Goal: Use online tool/utility: Use online tool/utility

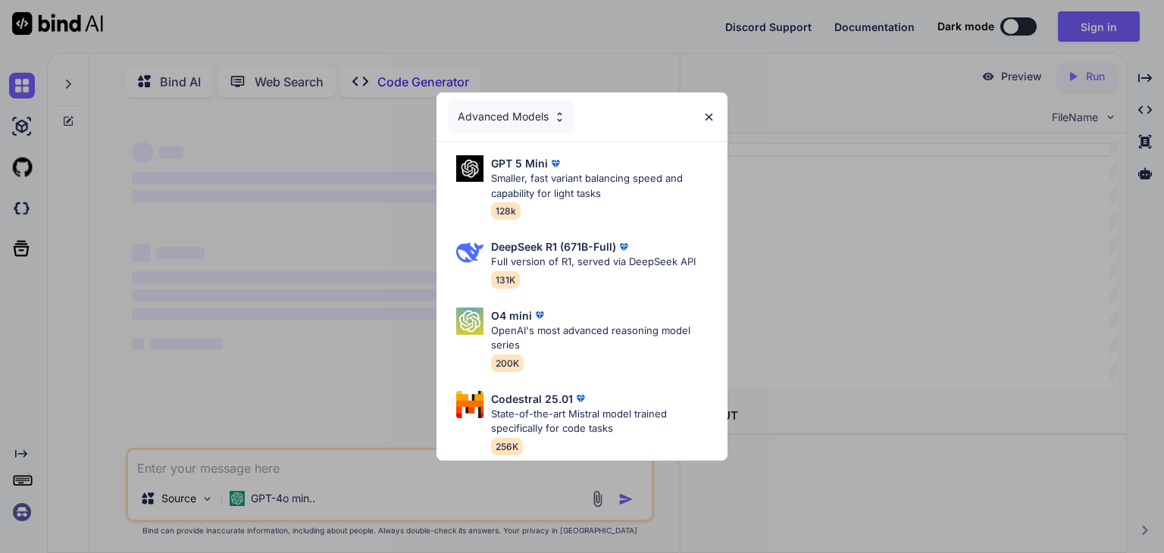
click at [709, 115] on img at bounding box center [709, 117] width 13 height 13
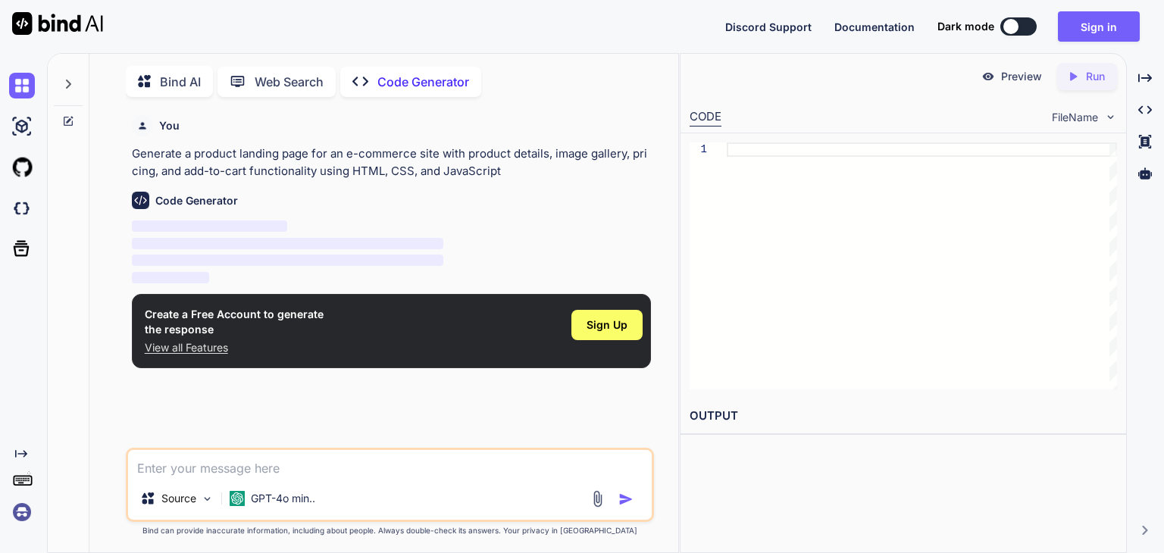
scroll to position [5, 0]
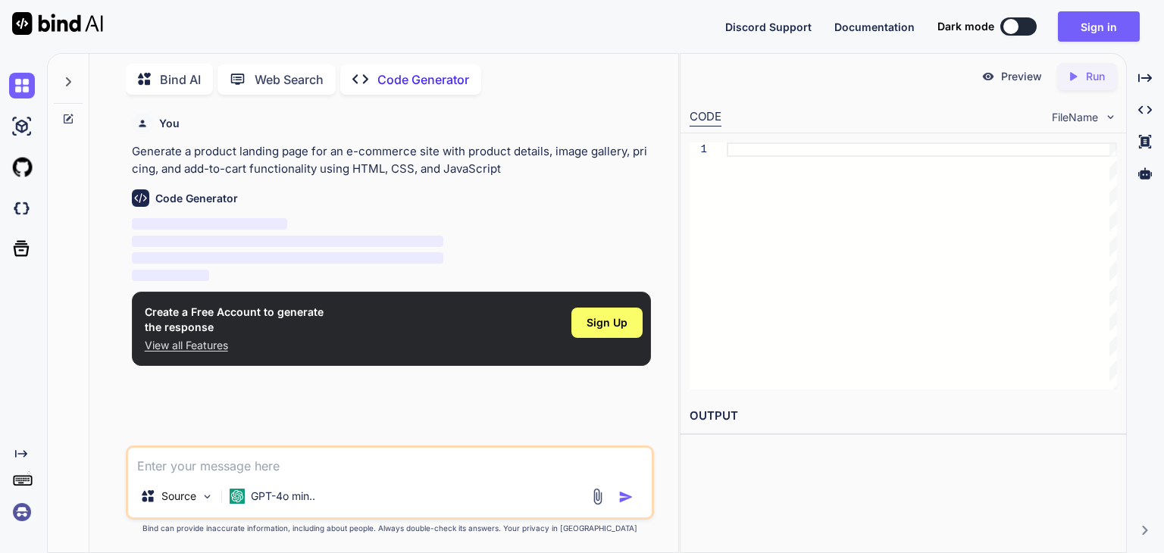
type textarea "x"
click at [247, 464] on textarea at bounding box center [390, 461] width 524 height 27
type textarea "g"
type textarea "x"
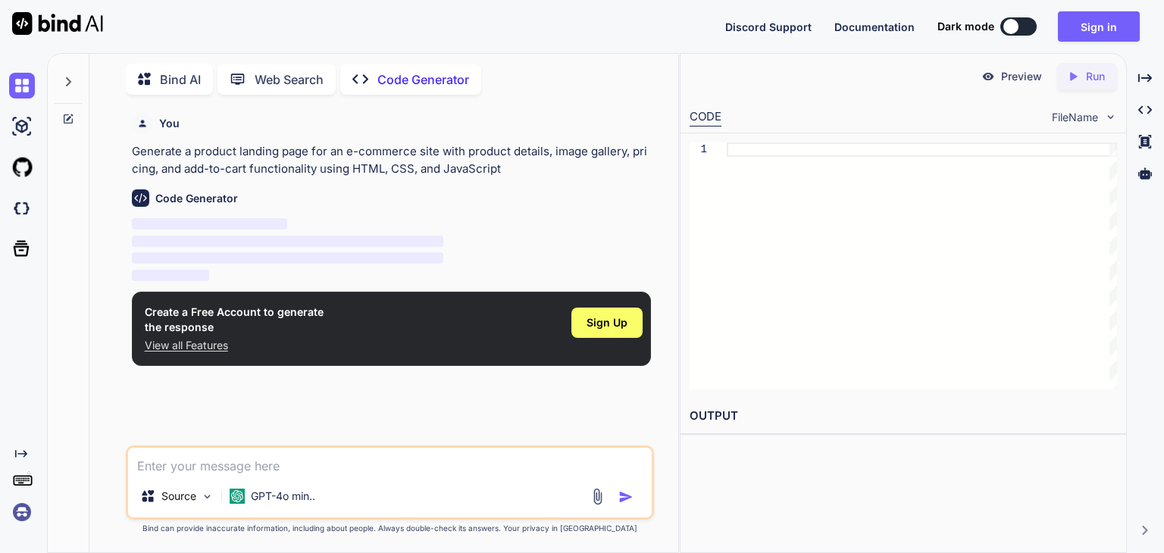
type textarea "G"
type textarea "x"
type textarea "GI"
type textarea "x"
type textarea "GIV"
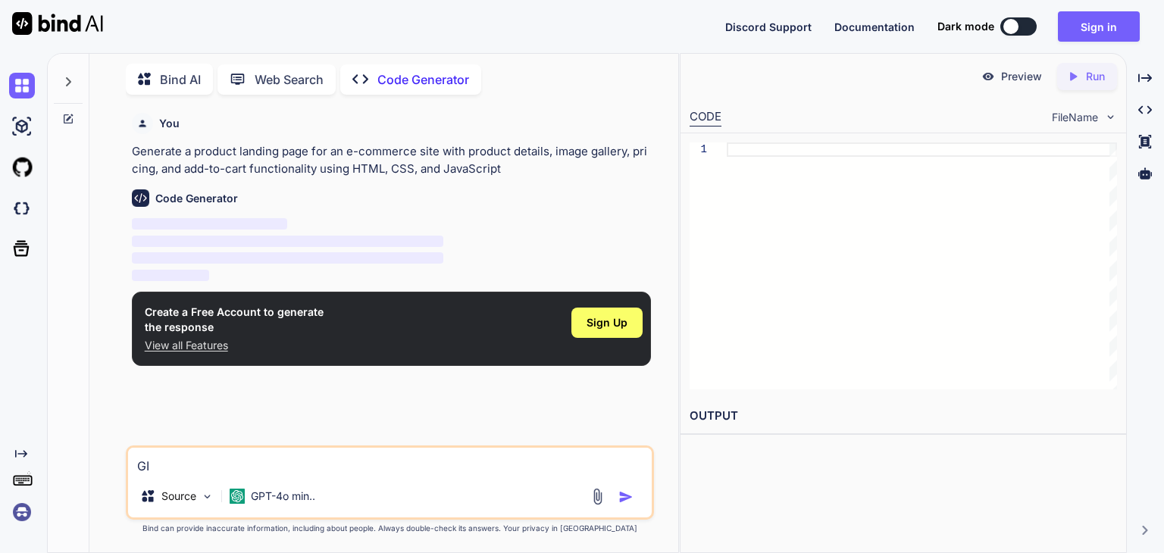
type textarea "x"
type textarea "GIVE"
type textarea "x"
type textarea "GIVE"
type textarea "x"
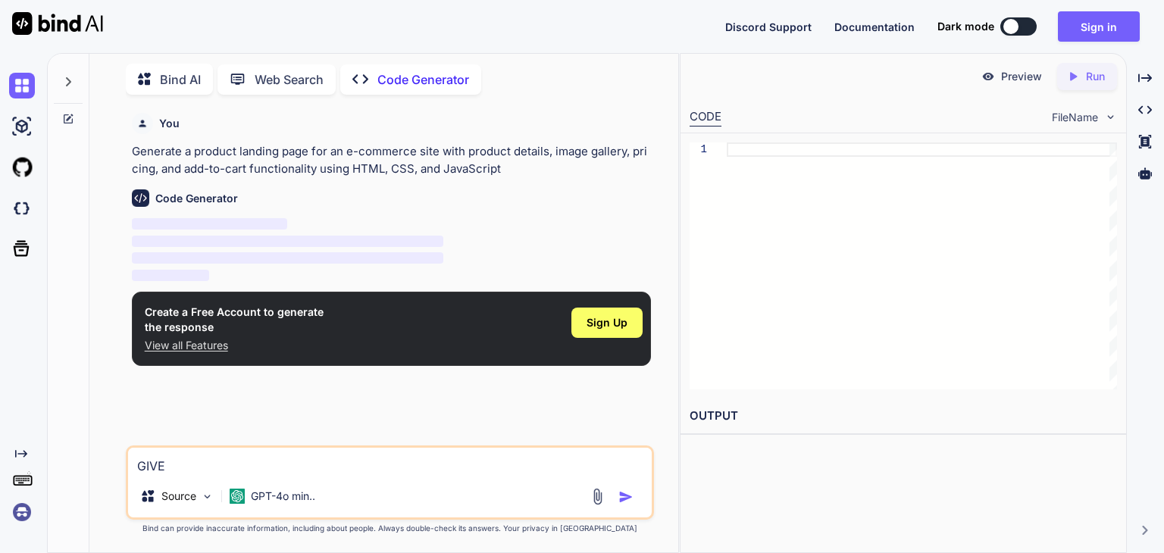
type textarea "GIVE M"
type textarea "x"
type textarea "GIVE ME"
type textarea "x"
type textarea "GIVE ME"
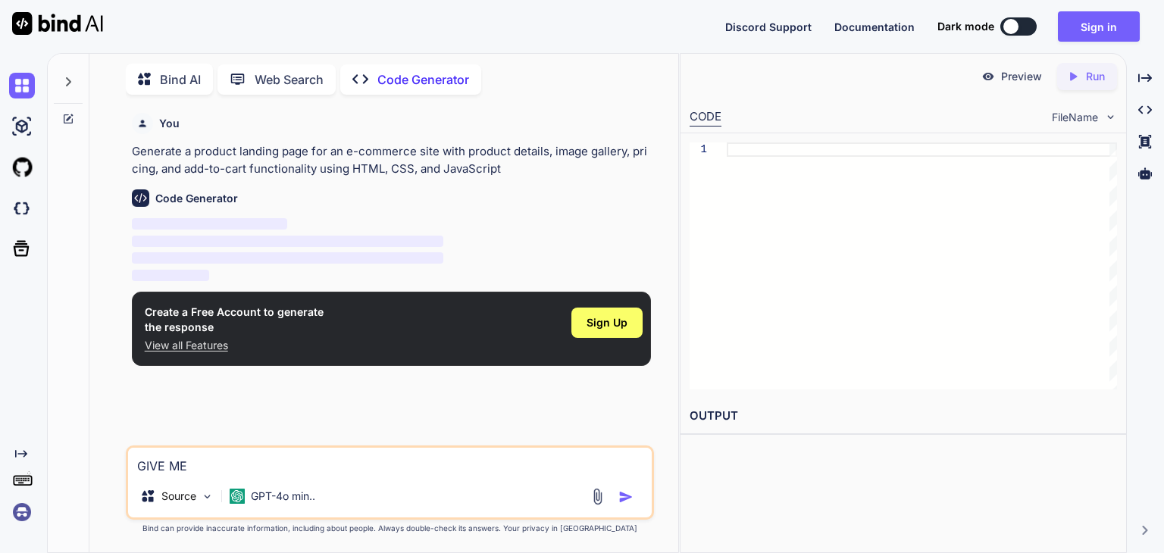
type textarea "x"
type textarea "GIVE ME H"
type textarea "x"
type textarea "GIVE ME HT"
type textarea "x"
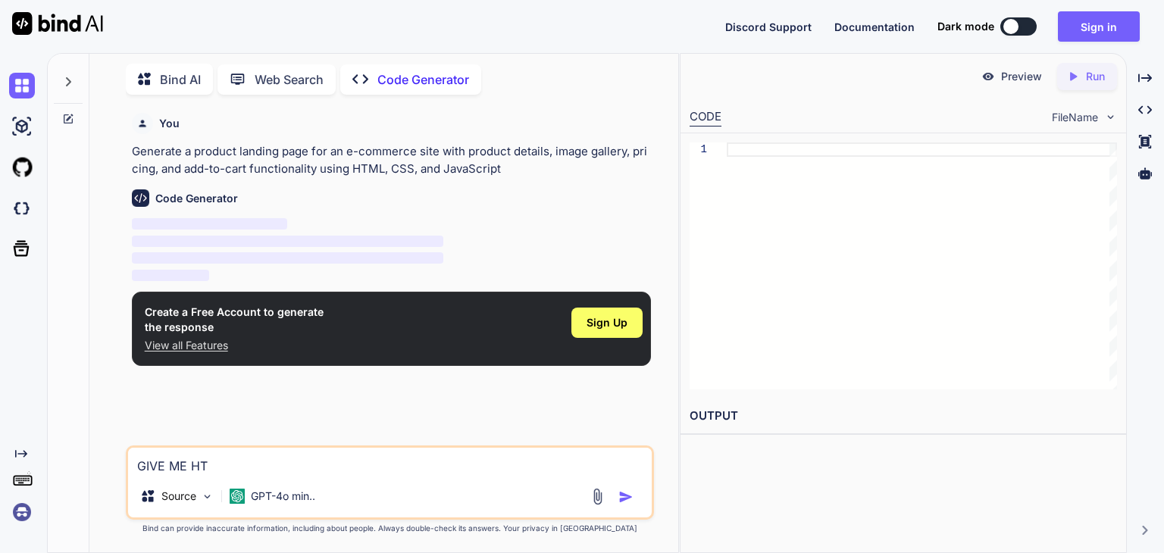
type textarea "GIVE ME HTM"
type textarea "x"
type textarea "GIVE ME HTML"
type textarea "x"
type textarea "GIVE ME HTML"
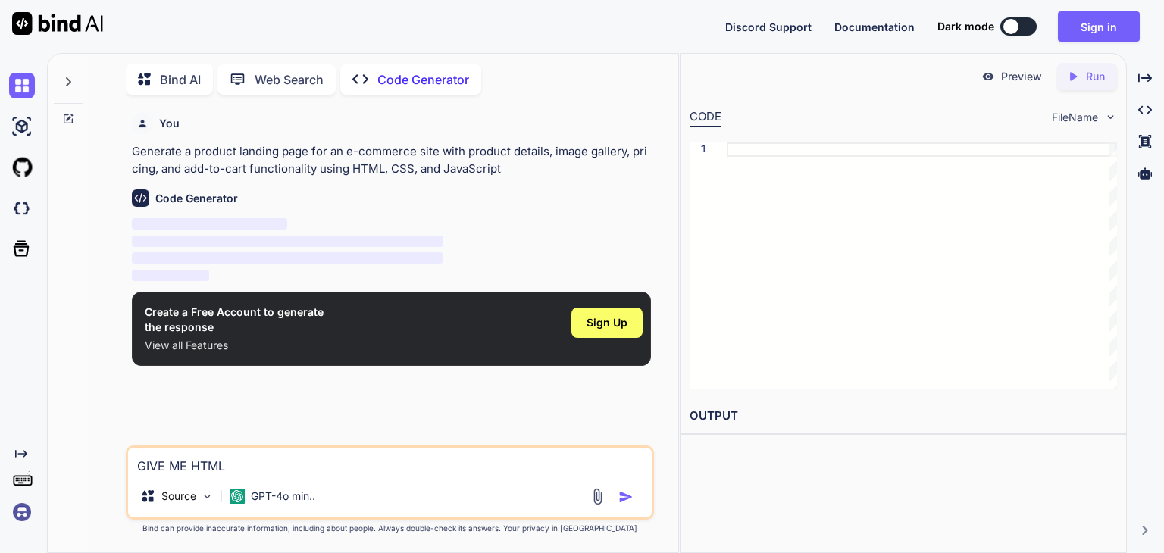
type textarea "x"
type textarea "GIVE ME HTML c"
type textarea "x"
type textarea "GIVE ME HTML co"
type textarea "x"
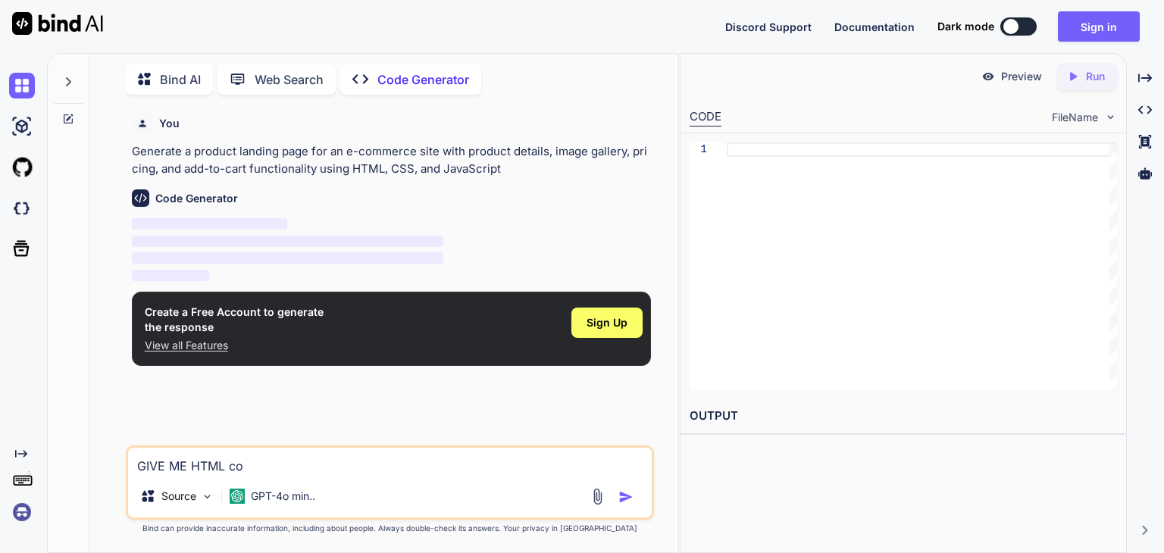
type textarea "GIVE ME HTML cod"
type textarea "x"
type textarea "GIVE ME HTML code"
type textarea "x"
type textarea "GIVE ME HTML code"
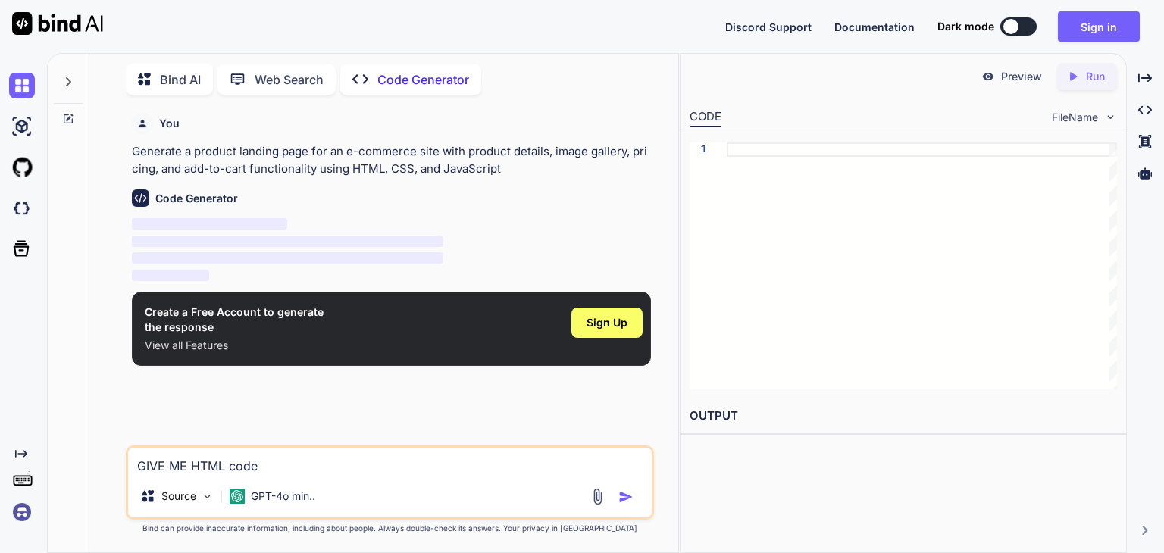
type textarea "x"
type textarea "GIVE ME HTML code"
type textarea "x"
type textarea "GIVE ME HTML cod"
type textarea "x"
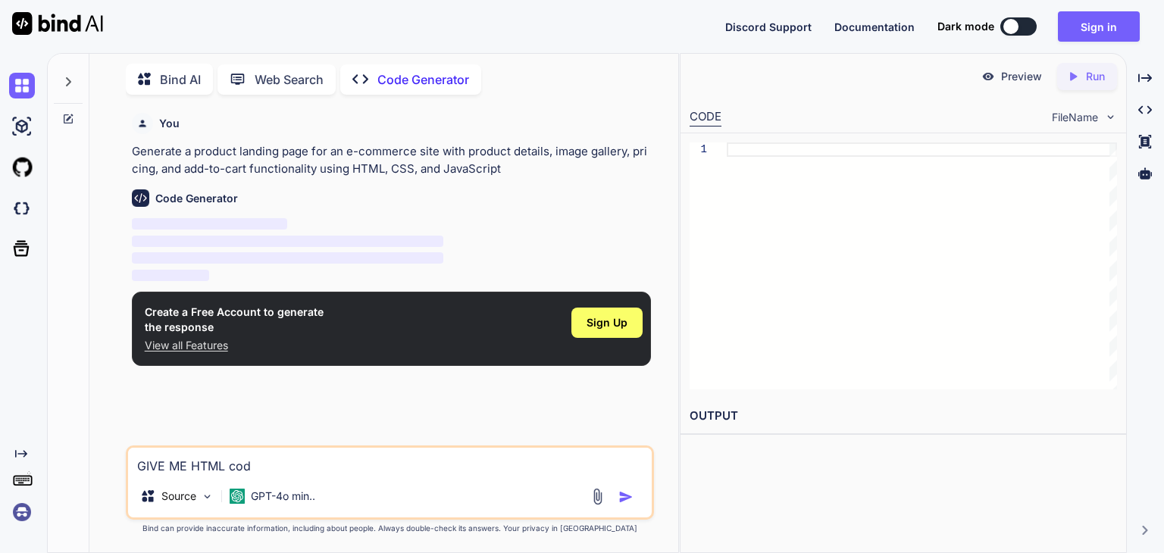
type textarea "GIVE ME HTML co"
type textarea "x"
type textarea "GIVE ME HTML c"
type textarea "x"
type textarea "GIVE ME HTML"
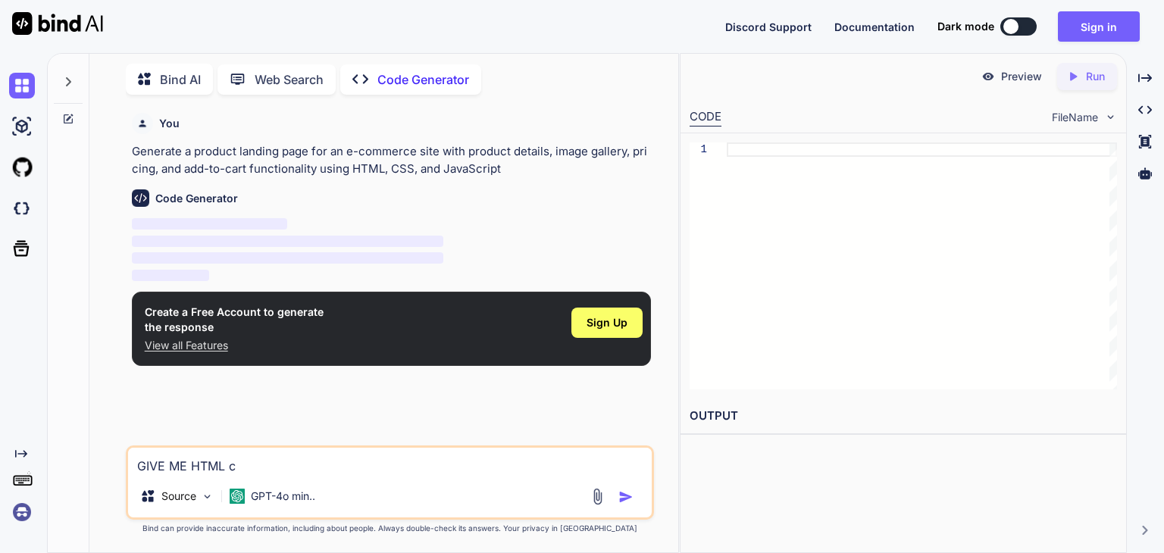
type textarea "x"
type textarea "GIVE ME HTML"
type textarea "x"
type textarea "GIVE ME HT"
type textarea "x"
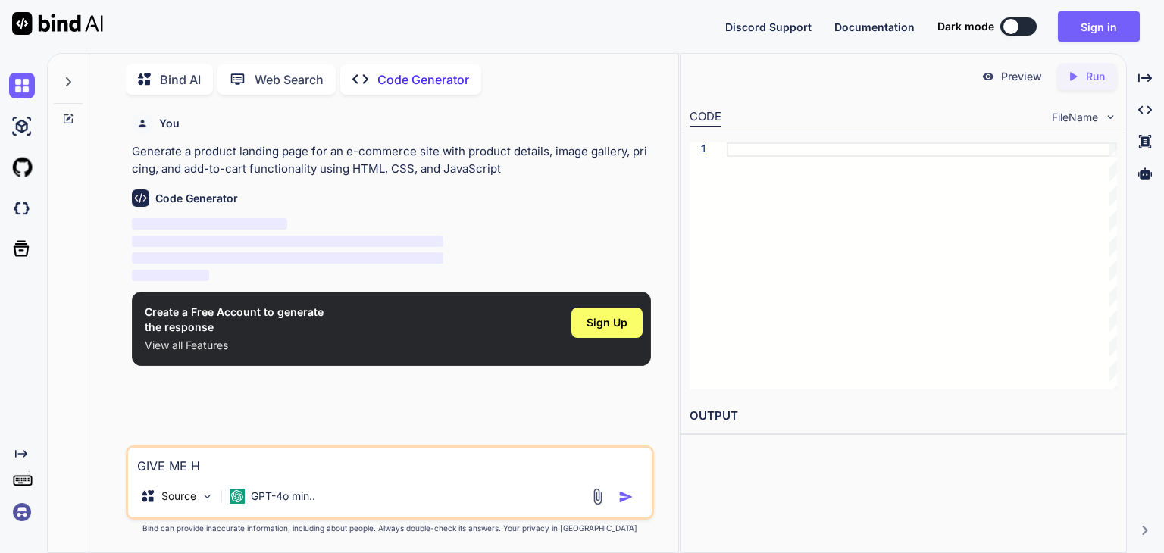
type textarea "GIVE ME"
type textarea "x"
type textarea "GIVE M"
type textarea "x"
type textarea "GIVE Me"
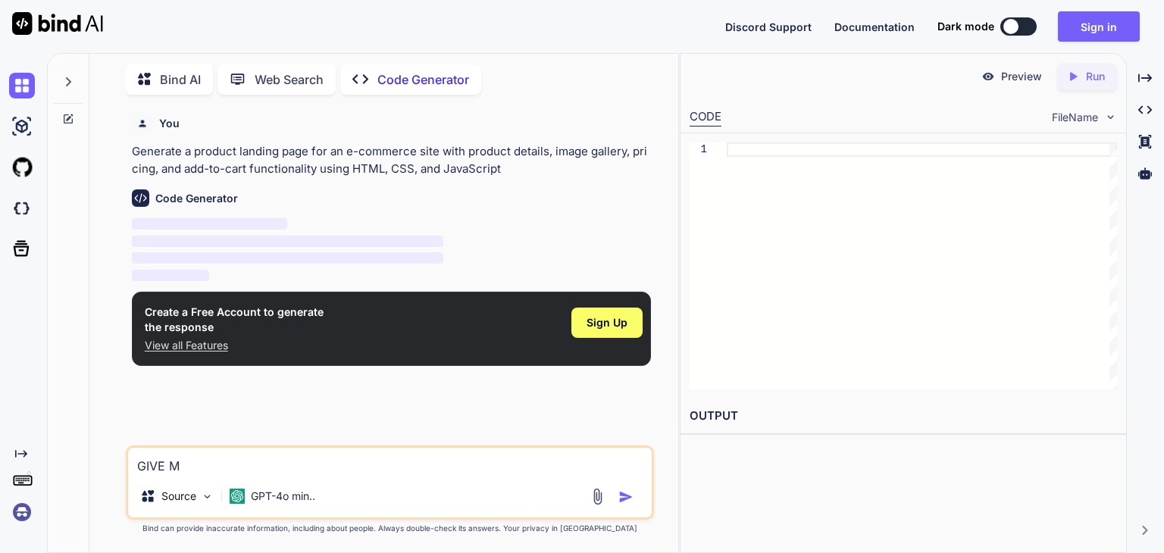
type textarea "x"
type textarea "GIVE Me"
type textarea "x"
type textarea "GIVE Me d"
type textarea "x"
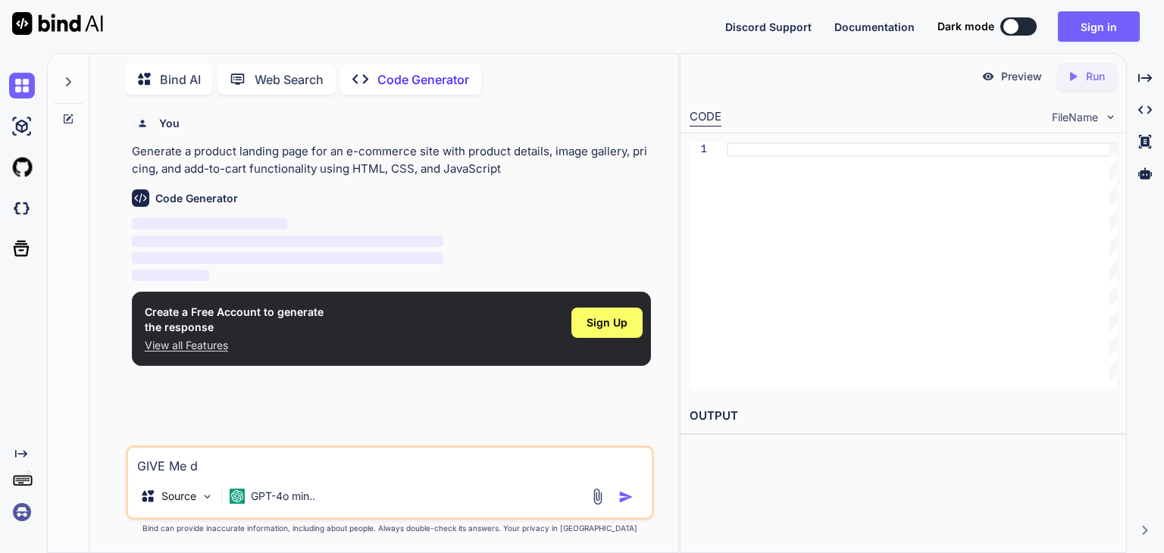
type textarea "GIVE Me da"
type textarea "x"
type textarea "GIVE Me das"
type textarea "x"
type textarea "GIVE Me dash"
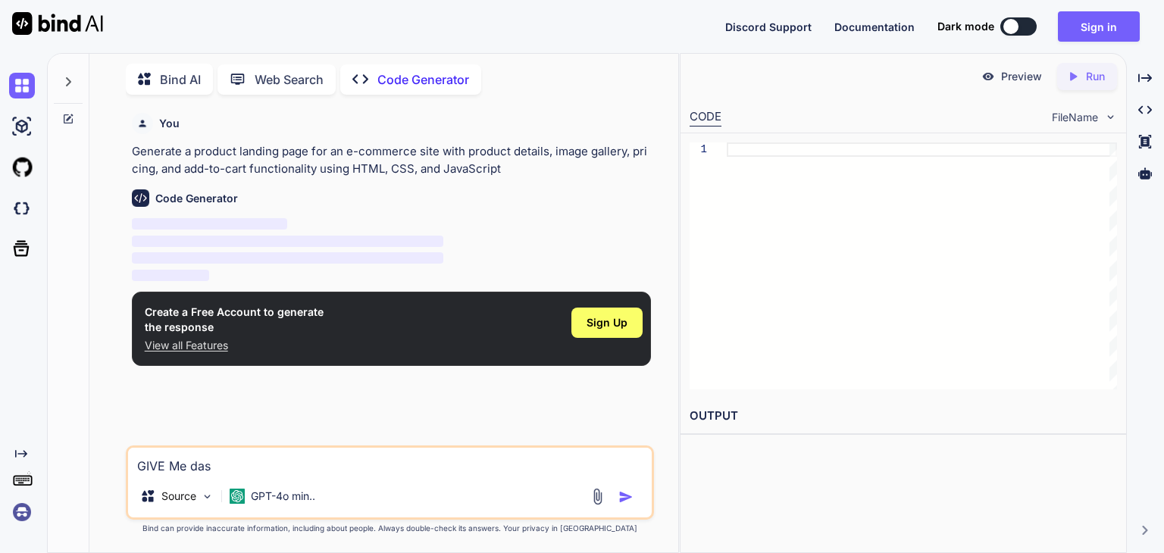
type textarea "x"
type textarea "GIVE Me dashb"
type textarea "x"
type textarea "GIVE Me dashbo"
type textarea "x"
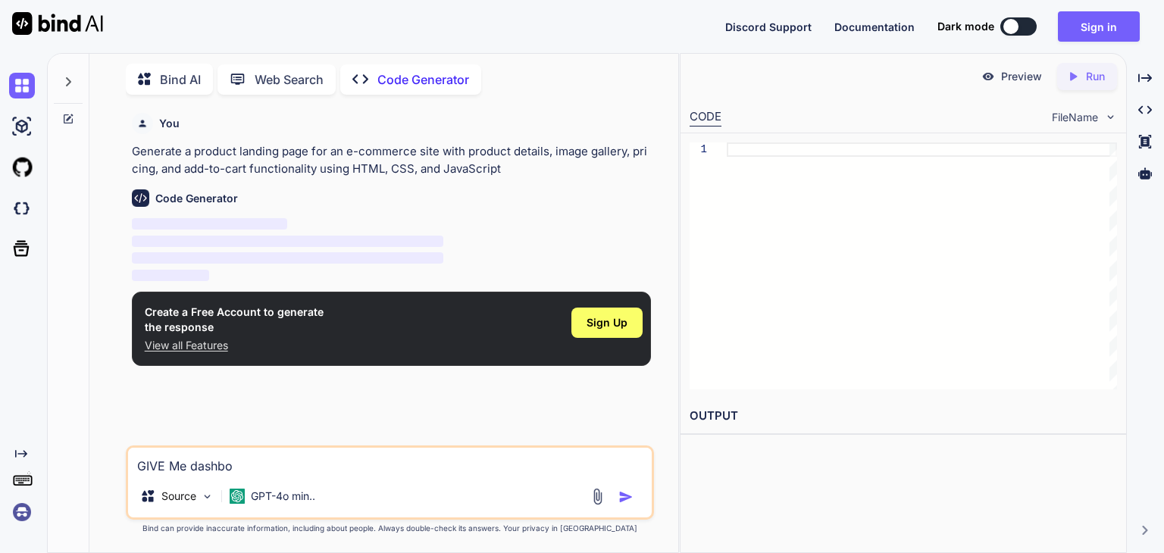
type textarea "GIVE Me dashboa"
type textarea "x"
type textarea "GIVE Me dashboar"
type textarea "x"
type textarea "GIVE Me dashboard"
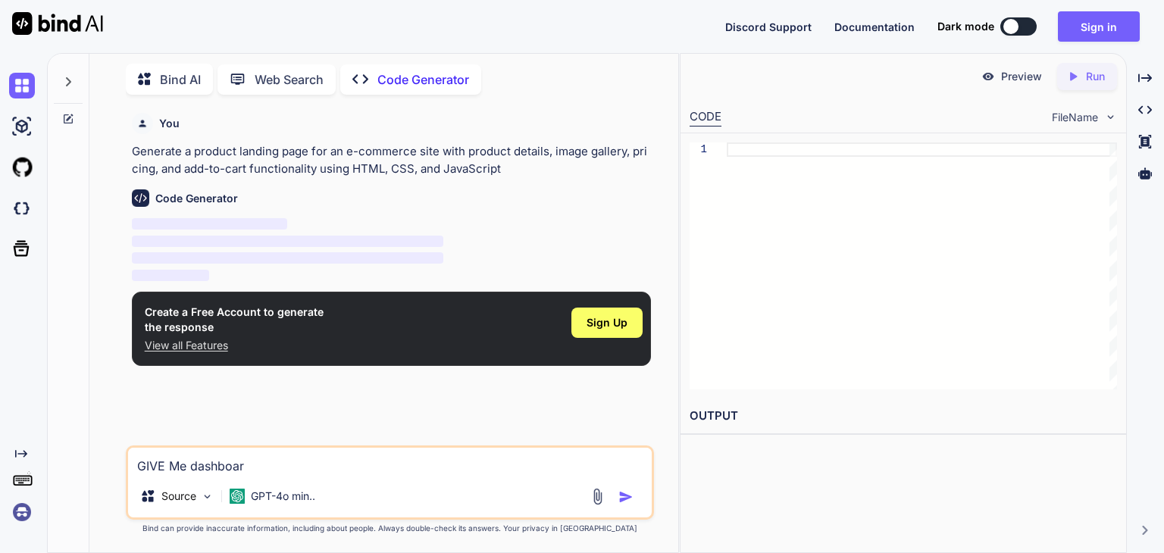
type textarea "x"
type textarea "GIVE Me dashboard"
type textarea "x"
type textarea "GIVE Me dashboard f"
type textarea "x"
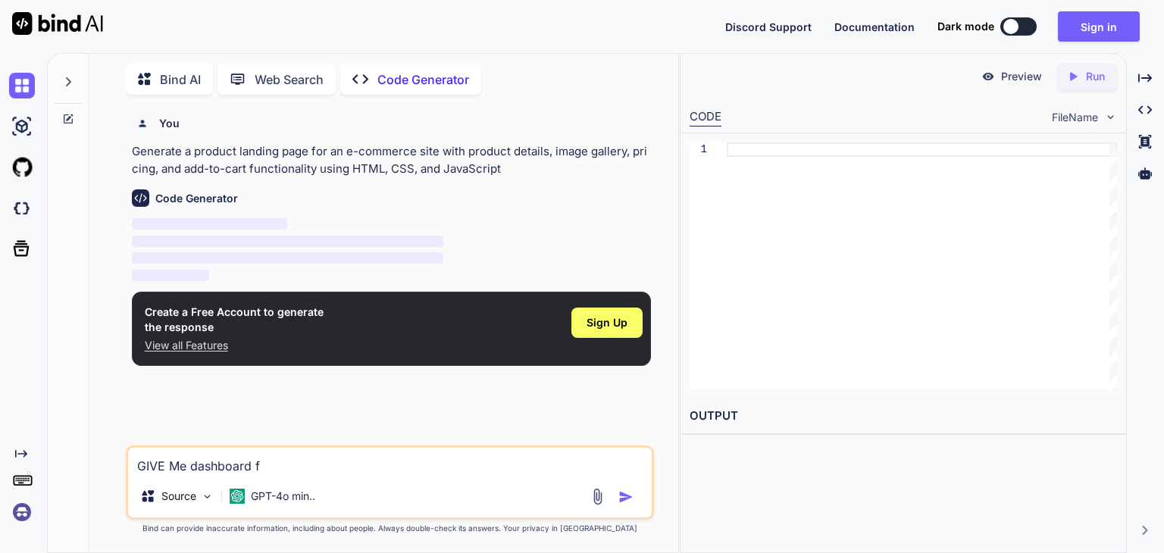
type textarea "GIVE Me dashboard fo"
type textarea "x"
type textarea "GIVE Me dashboard for"
type textarea "x"
type textarea "GIVE Me dashboard for"
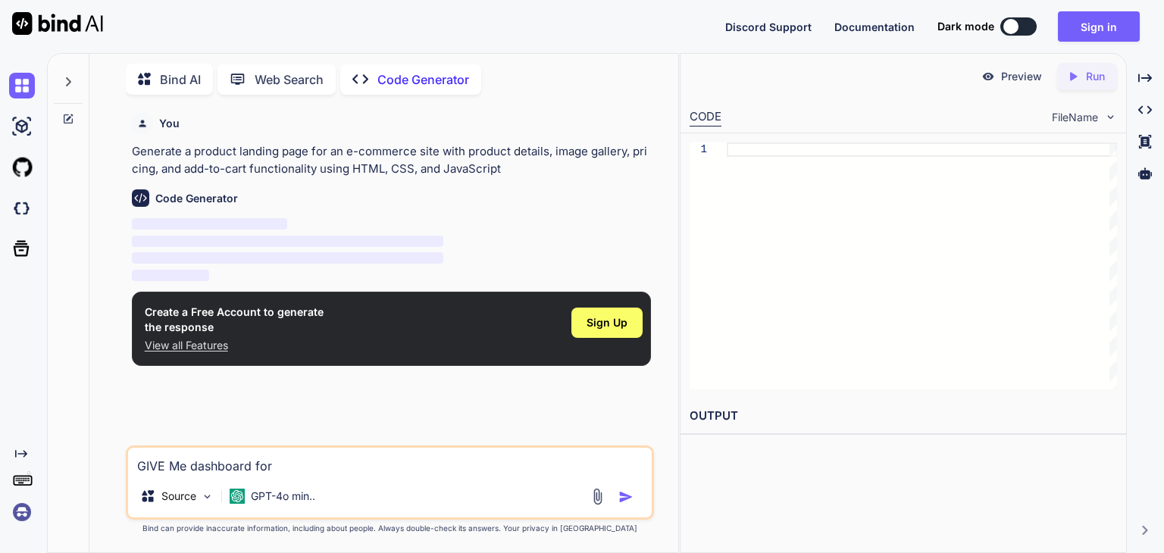
type textarea "x"
type textarea "GIVE Me dashboard for s"
type textarea "x"
type textarea "GIVE Me dashboard for st"
type textarea "x"
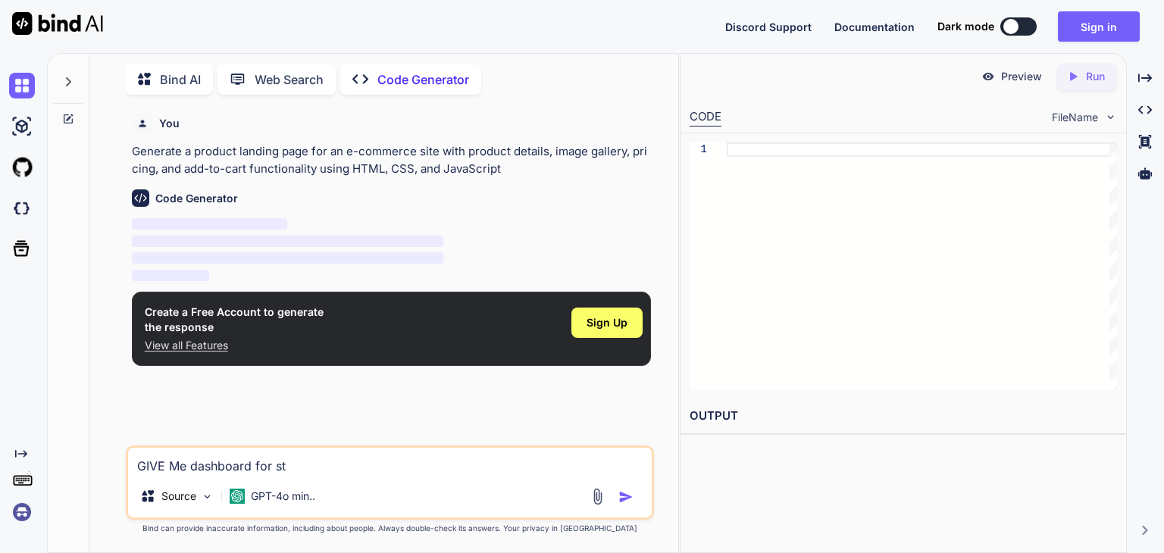
type textarea "GIVE Me dashboard for stu"
type textarea "x"
type textarea "GIVE Me dashboard for stud"
type textarea "x"
type textarea "GIVE Me dashboard for stude"
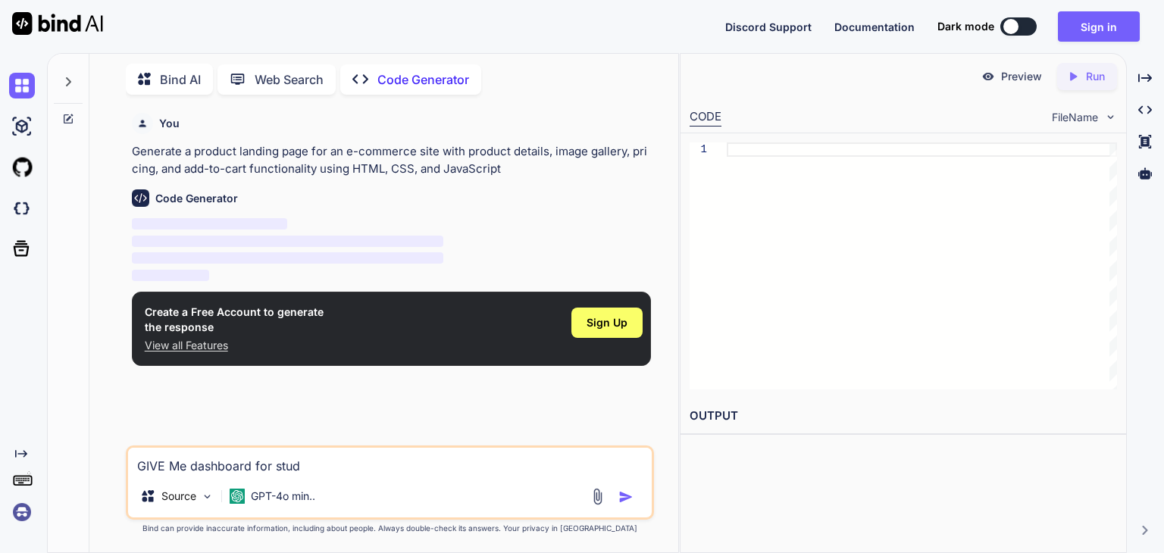
type textarea "x"
type textarea "GIVE Me dashboard for studen"
type textarea "x"
type textarea "GIVE Me dashboard for student"
type textarea "x"
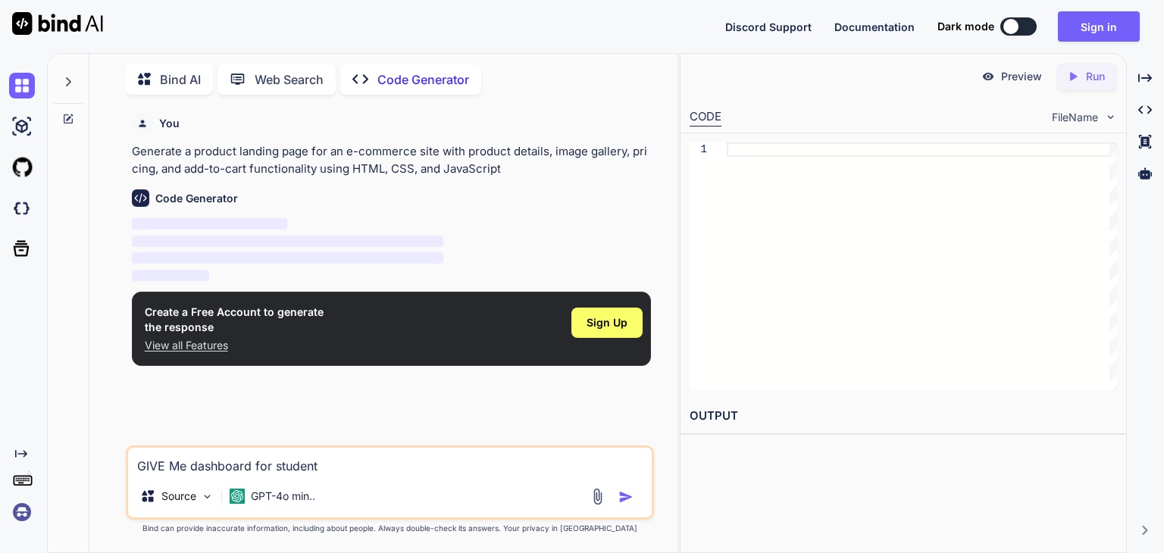
type textarea "GIVE Me dashboard for student"
type textarea "x"
type textarea "GIVE Me dashboard for student p"
type textarea "x"
type textarea "GIVE Me dashboard for student pe"
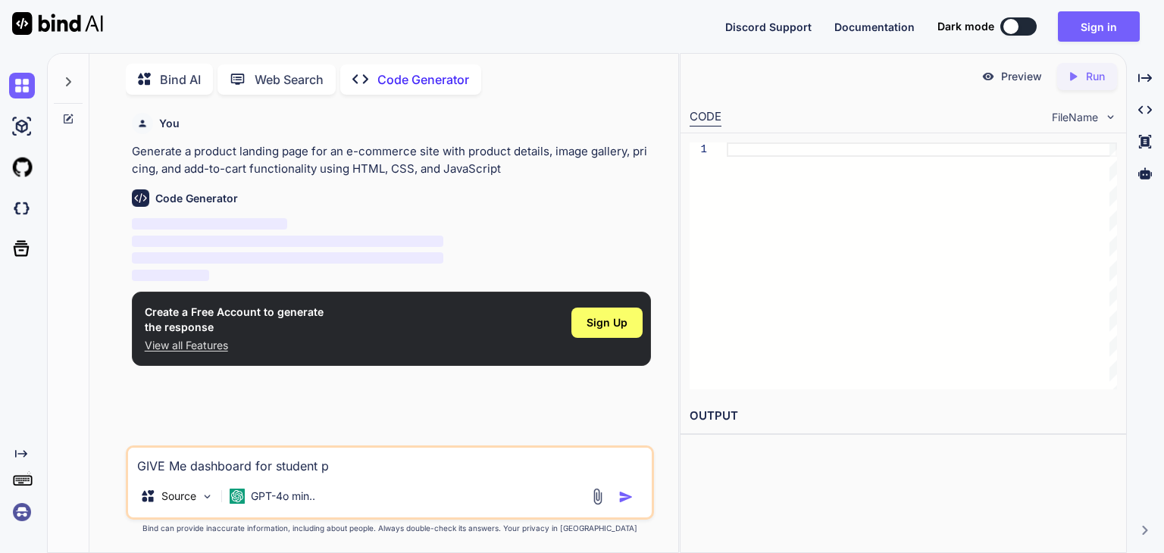
type textarea "x"
type textarea "GIVE Me dashboard for student per"
type textarea "x"
type textarea "GIVE Me dashboard for student perf"
type textarea "x"
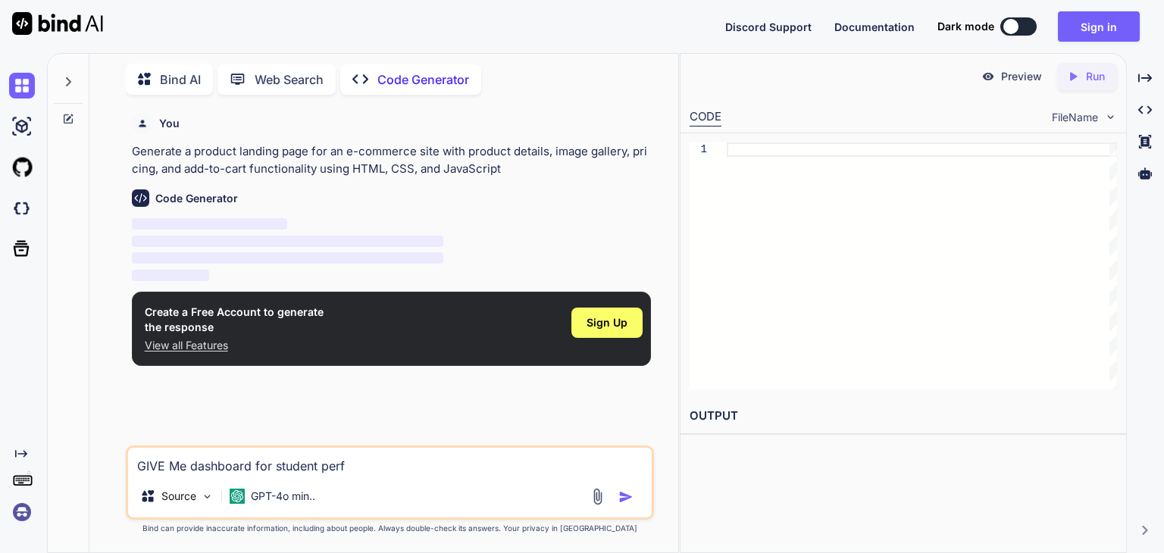
type textarea "GIVE Me dashboard for student perfo"
type textarea "x"
type textarea "GIVE Me dashboard for student perfor"
type textarea "x"
type textarea "GIVE Me dashboard for student perform"
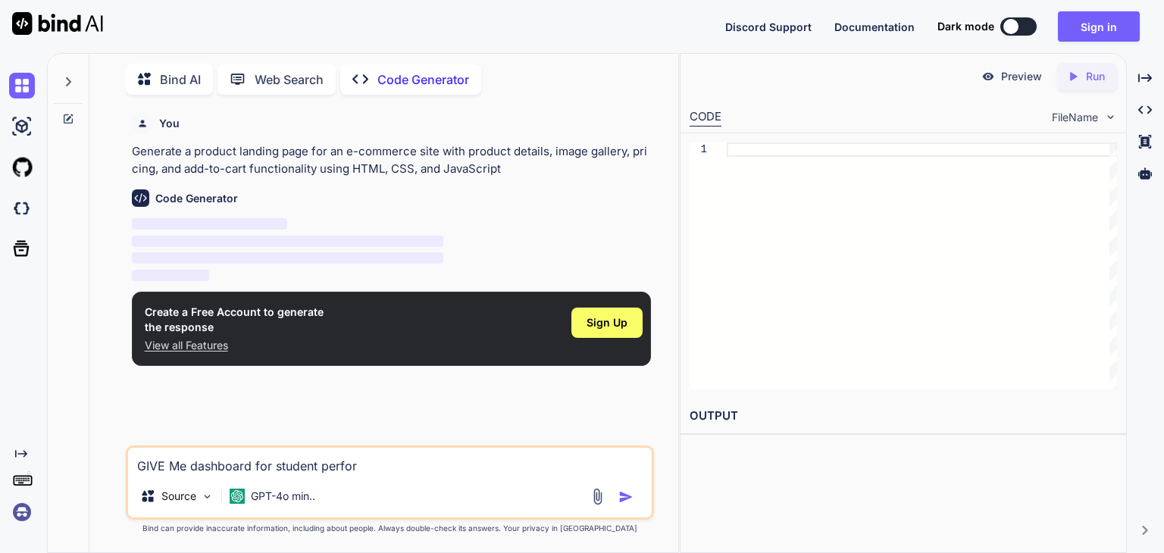
type textarea "x"
type textarea "GIVE Me dashboard for student performa"
type textarea "x"
type textarea "GIVE Me dashboard for student performan"
type textarea "x"
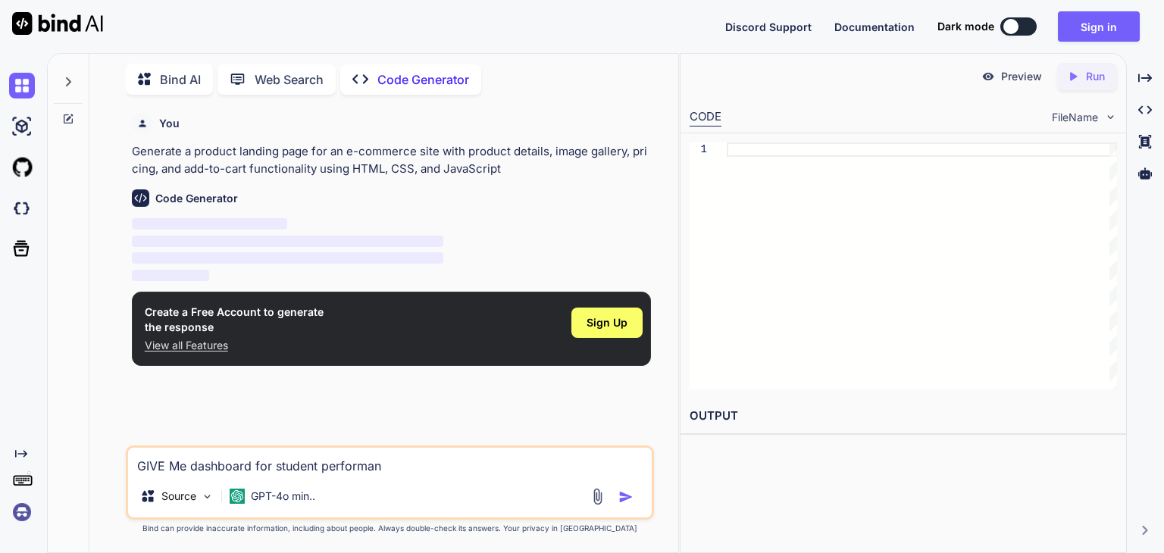
type textarea "GIVE Me dashboard for student performanc"
type textarea "x"
type textarea "GIVE Me dashboard for student performance"
type textarea "x"
type textarea "GIVE Me dashboard for student performance"
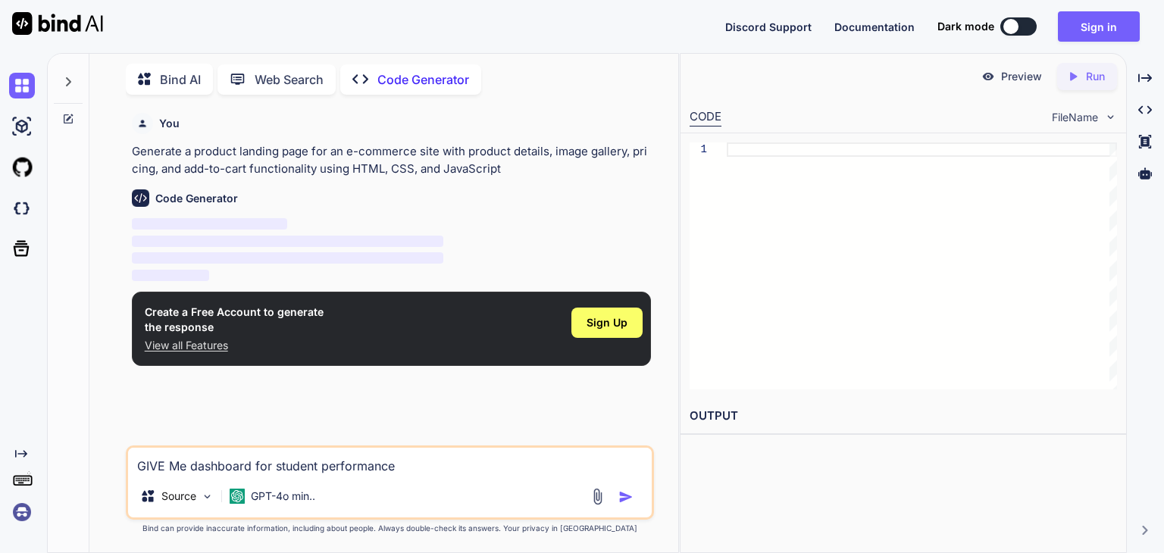
type textarea "x"
type textarea "GIVE Me dashboard for student performance a"
type textarea "x"
type textarea "GIVE Me dashboard for student performance an"
type textarea "x"
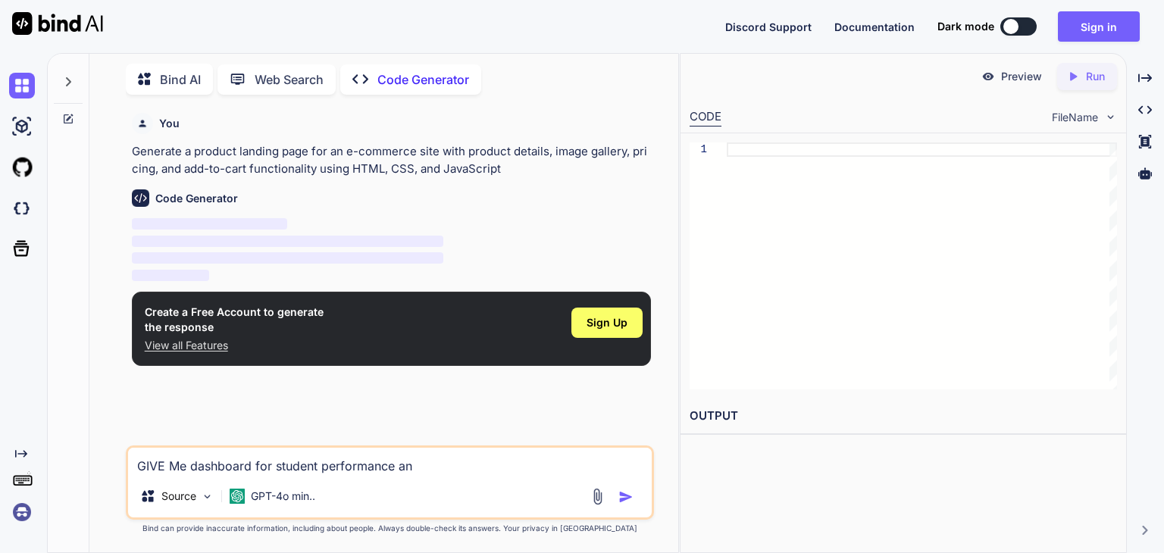
type textarea "GIVE Me dashboard for student performance [PERSON_NAME]"
type textarea "x"
type textarea "GIVE Me dashboard for student performance anal"
type textarea "x"
type textarea "GIVE Me dashboard for student performance analy"
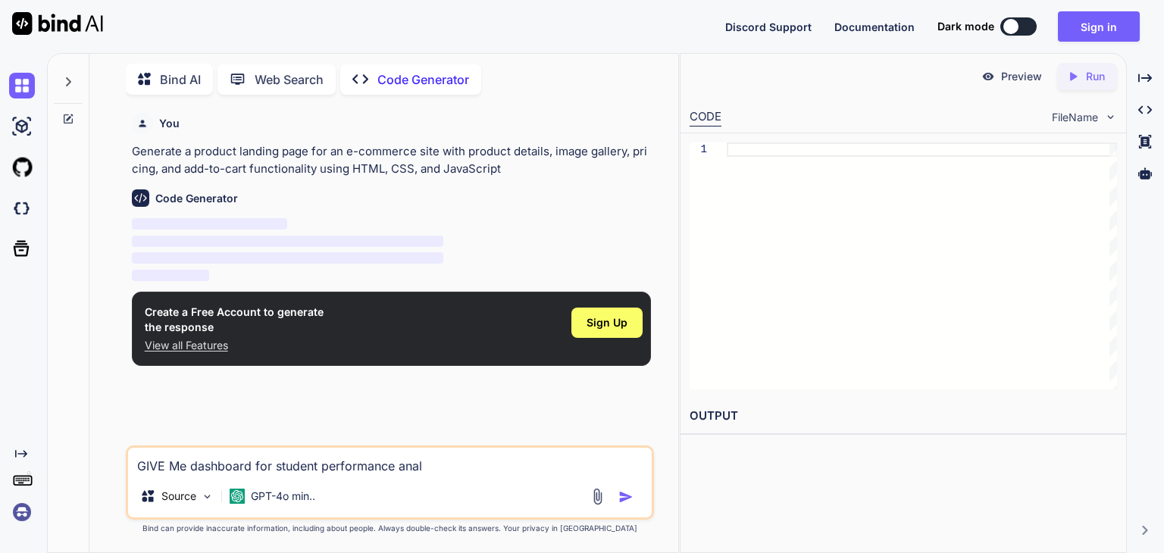
type textarea "x"
type textarea "GIVE Me dashboard for student performance analyz"
type textarea "x"
type textarea "GIVE Me dashboard for student performance analyze"
type textarea "x"
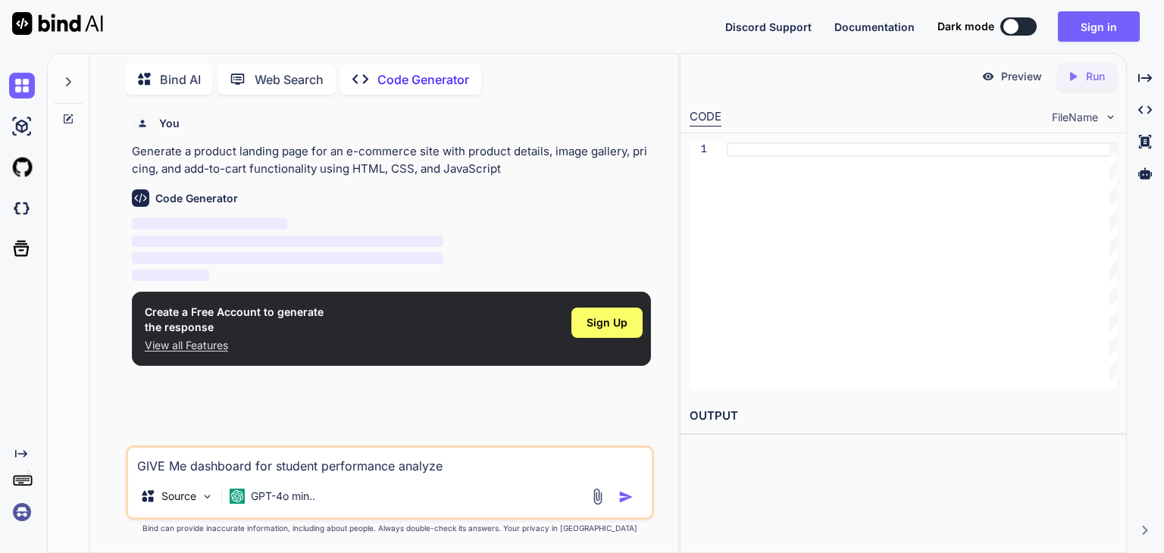
type textarea "GIVE Me dashboard for student performance analyzer"
type textarea "x"
type textarea "GIVE Me dashboard for student performance analyzer"
type textarea "x"
type textarea "GIVE Me dashboard for student performance analyzer d"
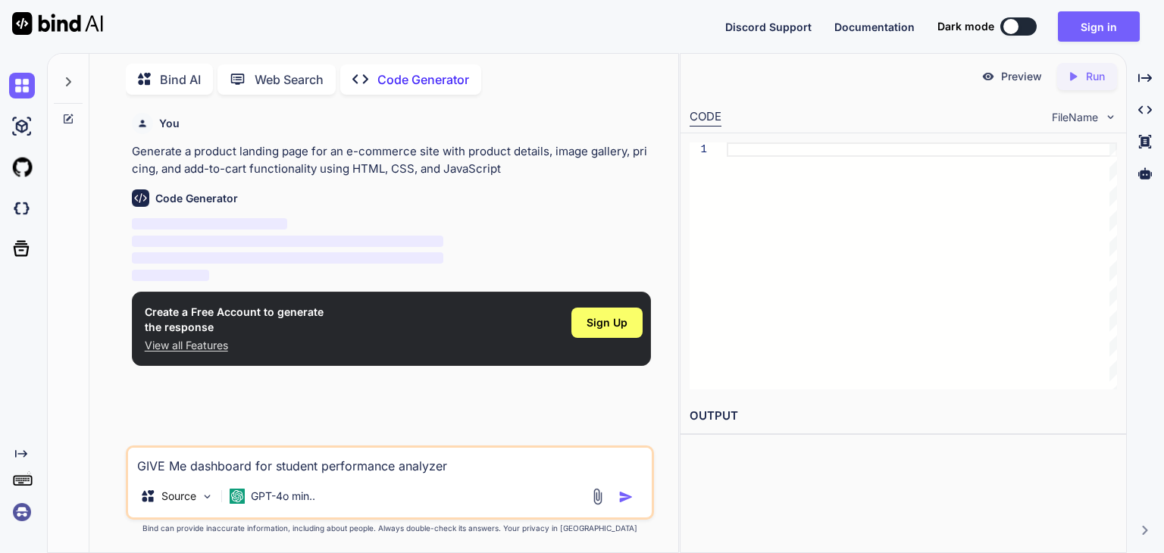
type textarea "x"
type textarea "GIVE Me dashboard for student performance analyzer do"
type textarea "x"
type textarea "GIVE Me dashboard for student performance analyzer don"
type textarea "x"
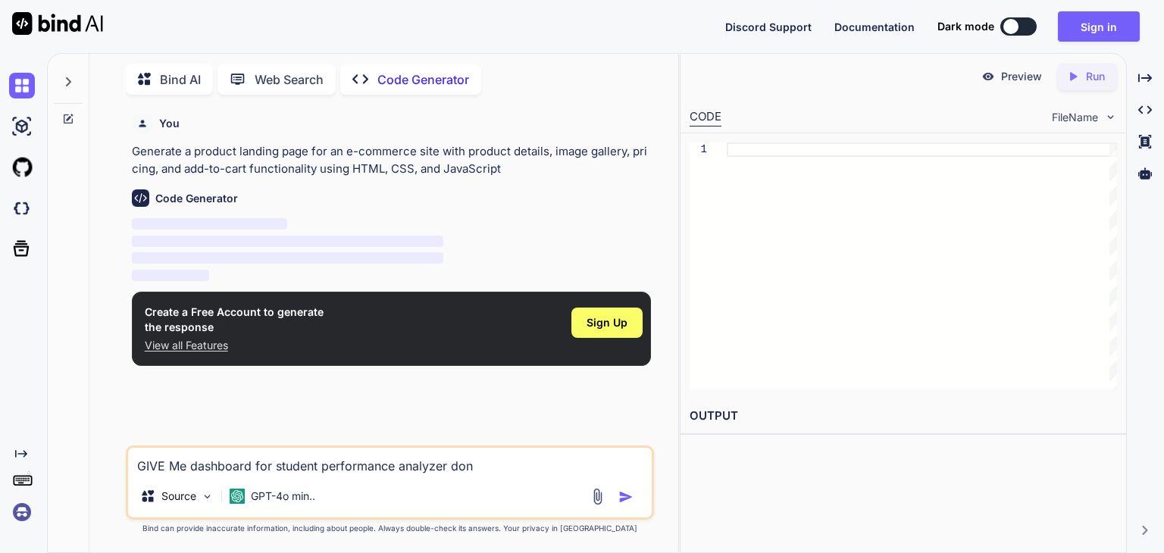
type textarea "GIVE Me dashboard for student performance analyzer dont"
type textarea "x"
type textarea "GIVE Me dashboard for student performance analyzer don"
type textarea "x"
type textarea "GIVE Me dashboard for student performance analyzer do"
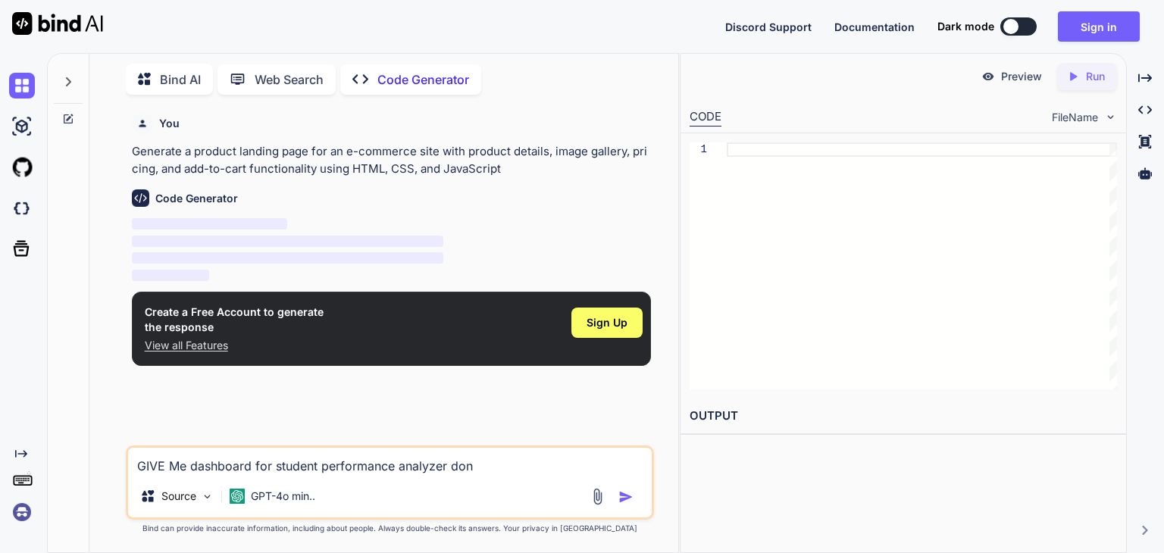
type textarea "x"
type textarea "GIVE Me dashboard for student performance analyzer do"
type textarea "x"
type textarea "GIVE Me dashboard for student performance analyzer do n"
type textarea "x"
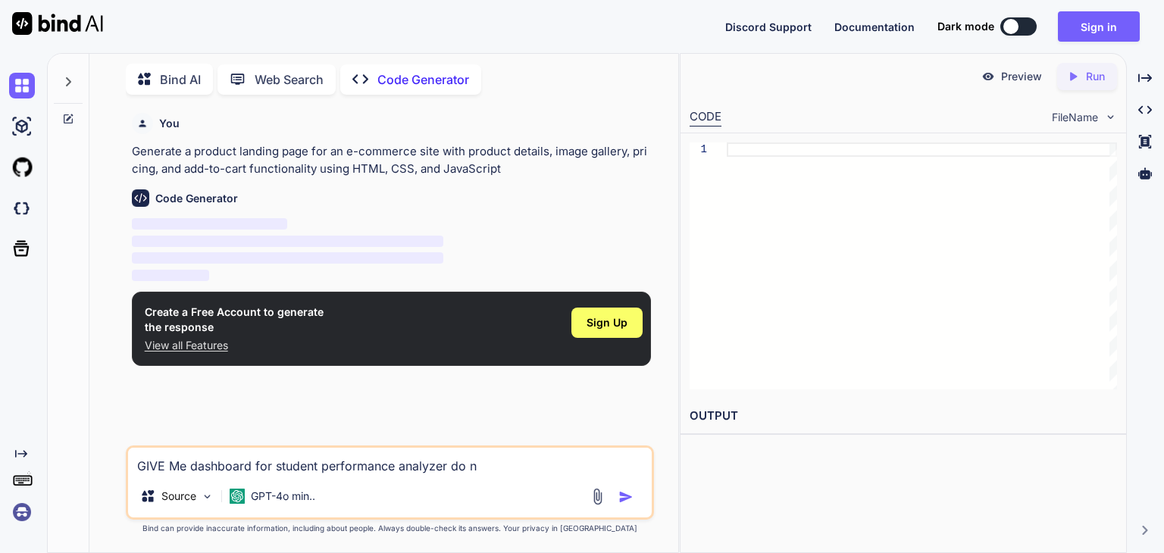
type textarea "GIVE Me dashboard for student performance analyzer do no"
type textarea "x"
type textarea "GIVE Me dashboard for student performance analyzer do not"
type textarea "x"
type textarea "GIVE Me dashboard for student performance analyzer do not"
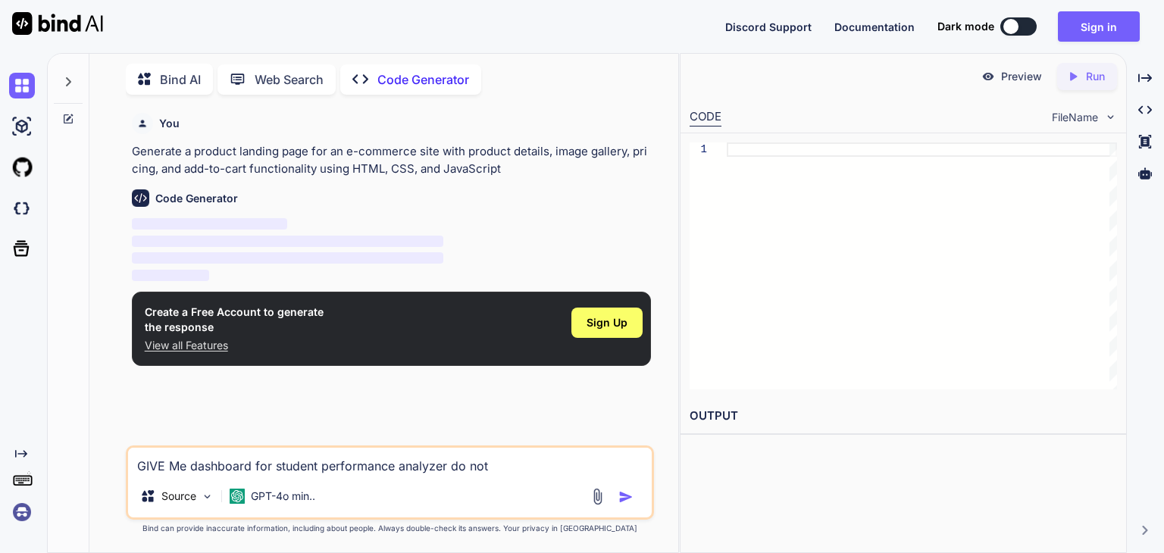
type textarea "x"
type textarea "GIVE Me dashboard for student performance analyzer do not a"
type textarea "x"
type textarea "GIVE Me dashboard for student performance analyzer do not ad"
type textarea "x"
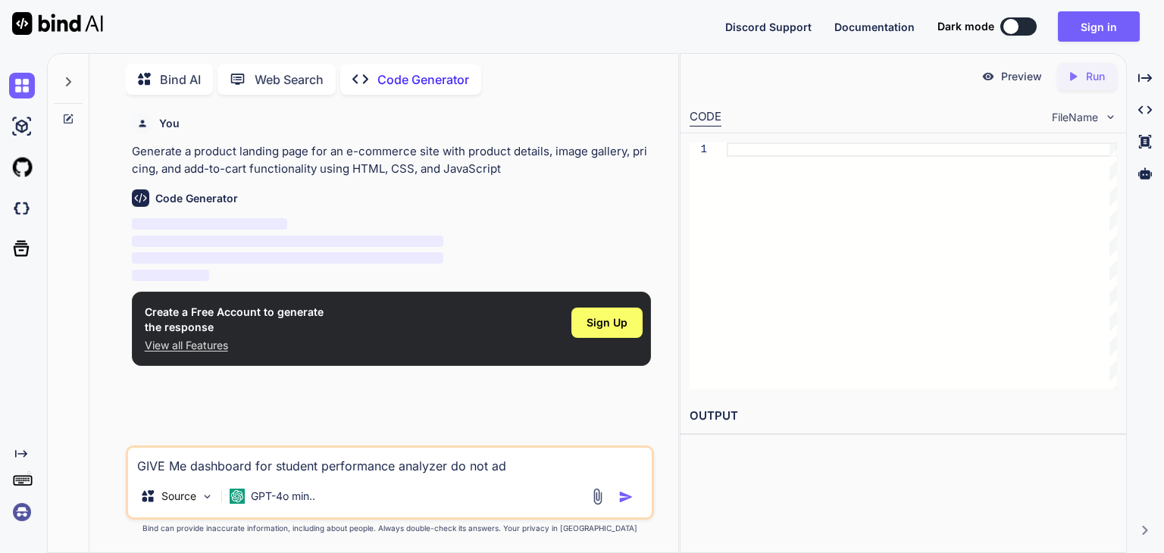
type textarea "GIVE Me dashboard for student performance analyzer do not add"
type textarea "x"
type textarea "GIVE Me dashboard for student performance analyzer do not add"
type textarea "x"
type textarea "GIVE Me dashboard for student performance analyzer do not add s"
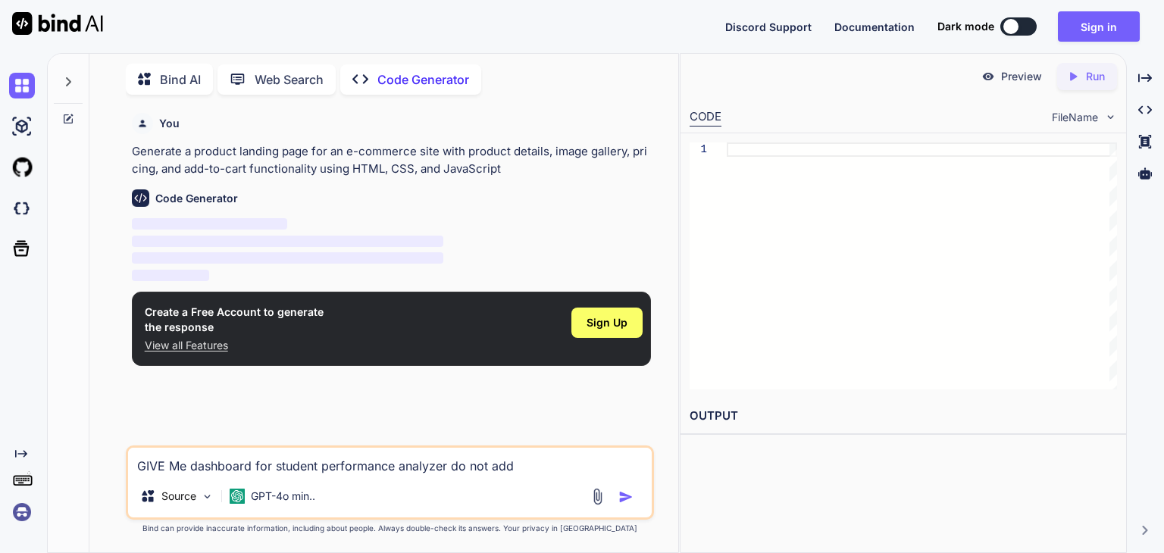
type textarea "x"
type textarea "GIVE Me dashboard for student performance analyzer do not add st"
type textarea "x"
type textarea "GIVE Me dashboard for student performance analyzer do not add stu"
type textarea "x"
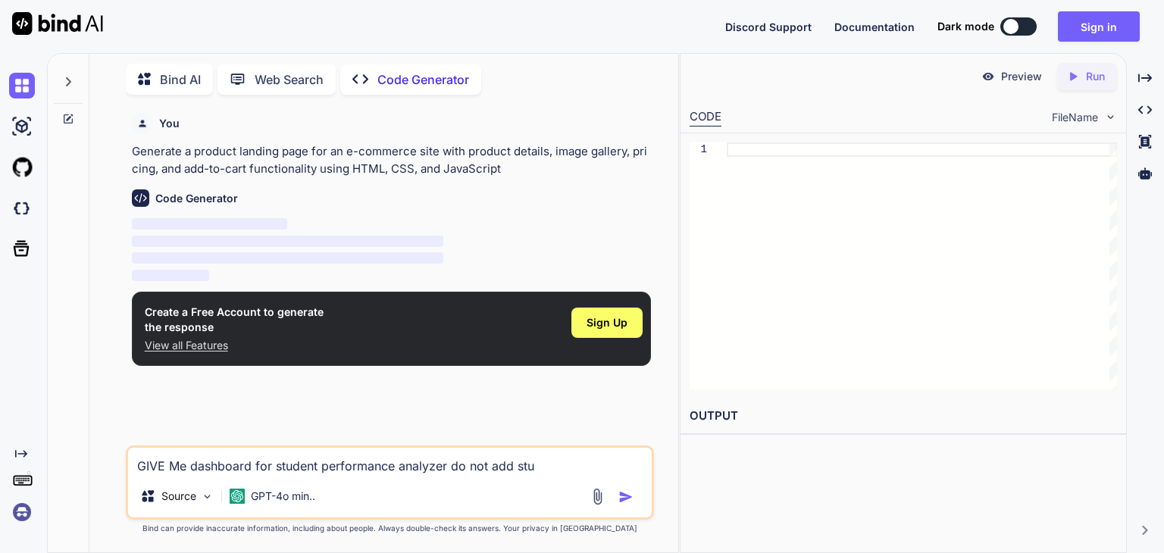
type textarea "GIVE Me dashboard for student performance analyzer do not add stud"
type textarea "x"
type textarea "GIVE Me dashboard for student performance analyzer do not add stude"
type textarea "x"
type textarea "GIVE Me dashboard for student performance analyzer do not add studen"
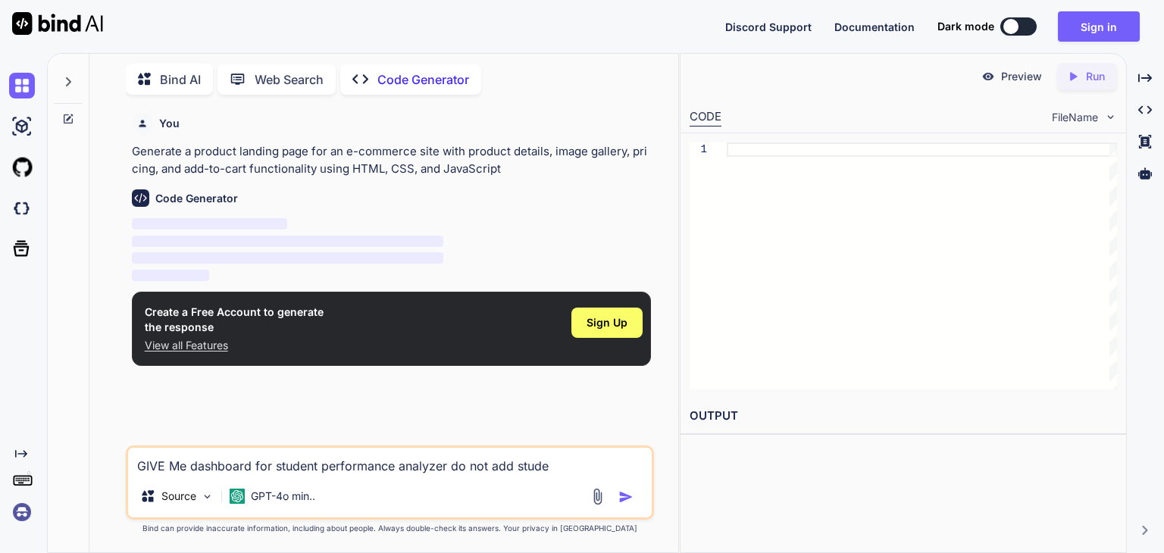
type textarea "x"
type textarea "GIVE Me dashboard for student performance analyzer do not add student"
type textarea "x"
type textarea "GIVE Me dashboard for student performance analyzer do not add student"
type textarea "x"
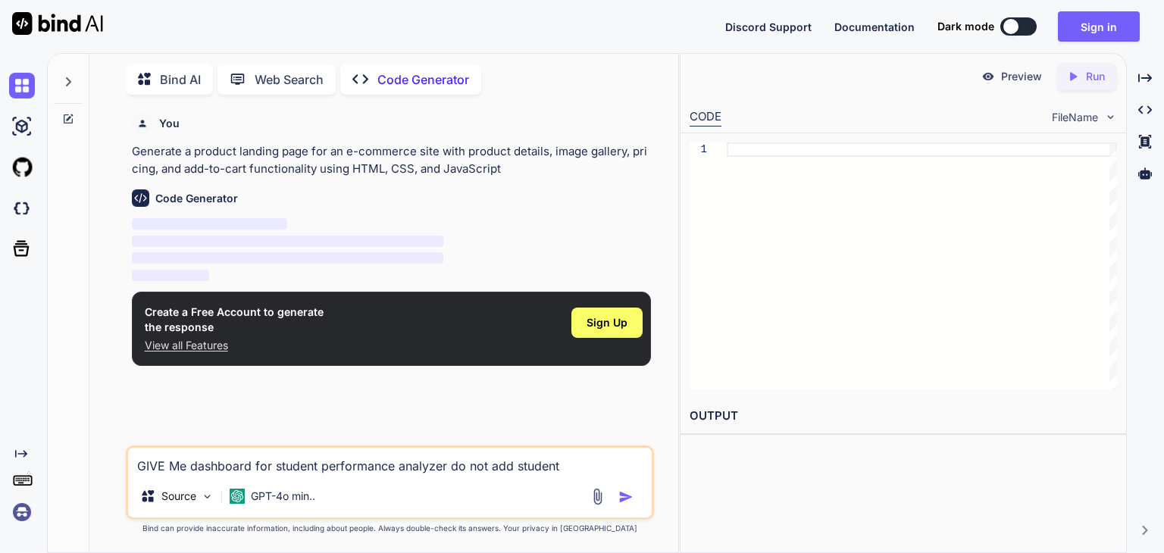
type textarea "GIVE Me dashboard for student performance analyzer do not add student"
type textarea "x"
type textarea "GIVE Me dashboard for student performance analyzer do not add studen"
type textarea "x"
type textarea "GIVE Me dashboard for student performance analyzer do not add stud"
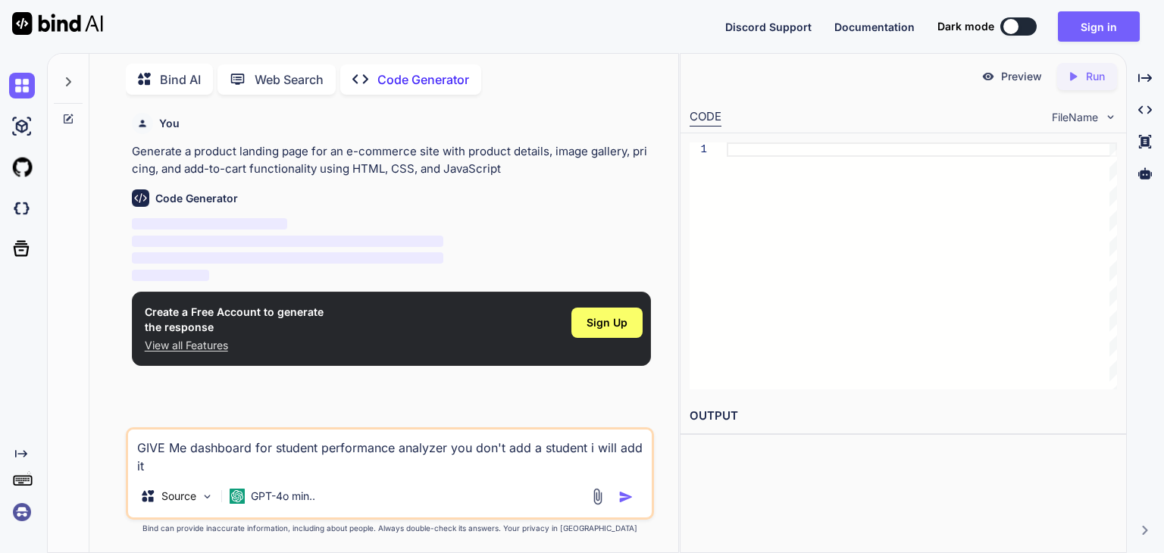
click at [187, 456] on textarea "GIVE Me dashboard for student performance analyzer you don't add a student i wi…" at bounding box center [390, 452] width 524 height 45
click at [625, 504] on img "button" at bounding box center [626, 497] width 15 height 15
click at [625, 499] on img "button" at bounding box center [626, 497] width 15 height 15
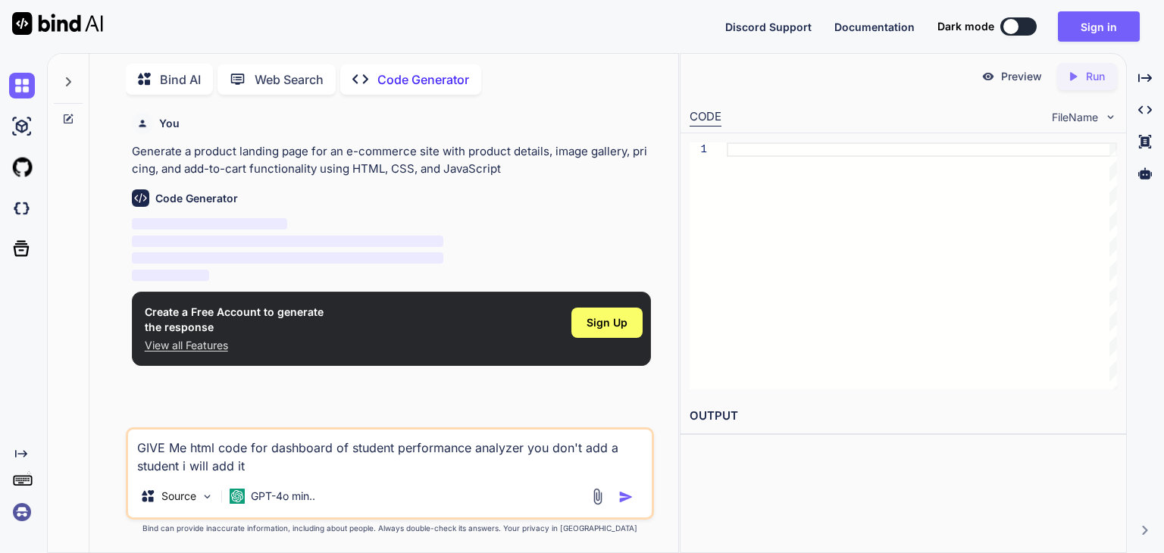
click at [625, 499] on img "button" at bounding box center [626, 497] width 15 height 15
click at [597, 319] on span "Sign Up" at bounding box center [607, 322] width 41 height 15
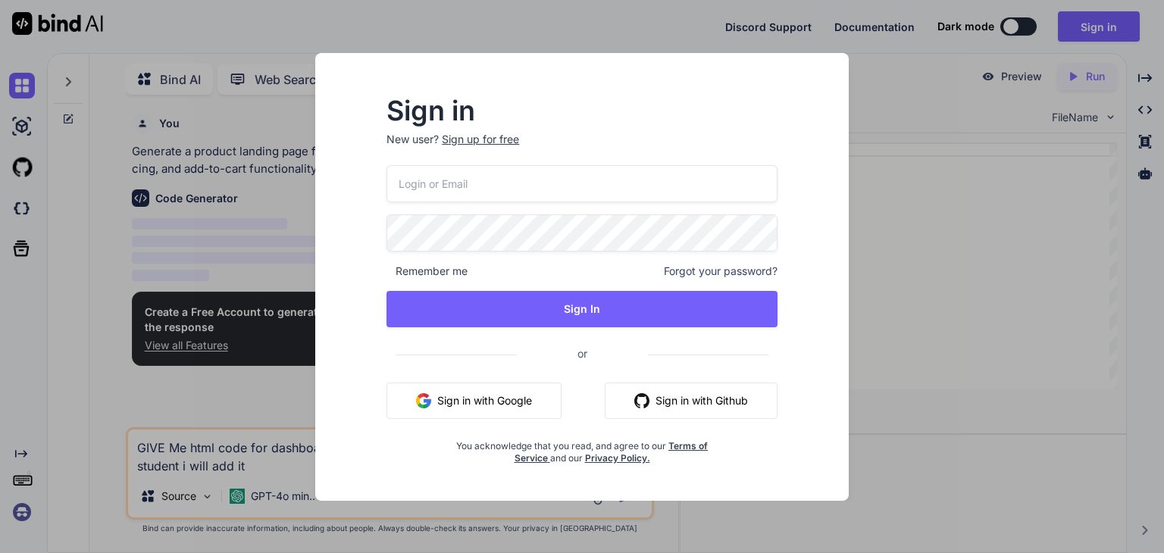
click at [496, 174] on input "email" at bounding box center [582, 183] width 391 height 37
click at [453, 272] on span "Remember me" at bounding box center [427, 271] width 81 height 15
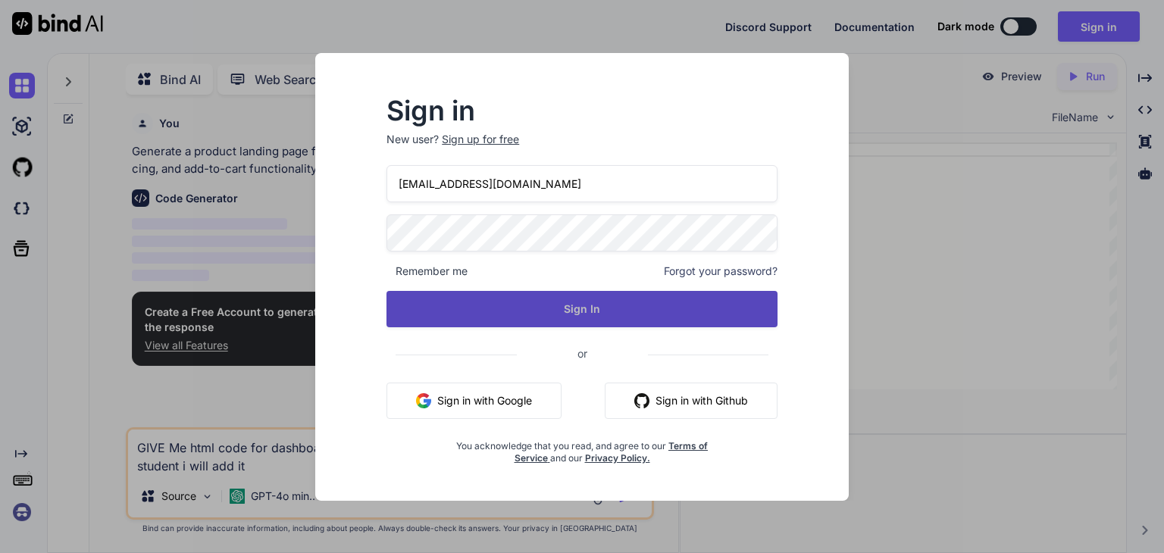
click at [507, 315] on button "Sign In" at bounding box center [582, 309] width 391 height 36
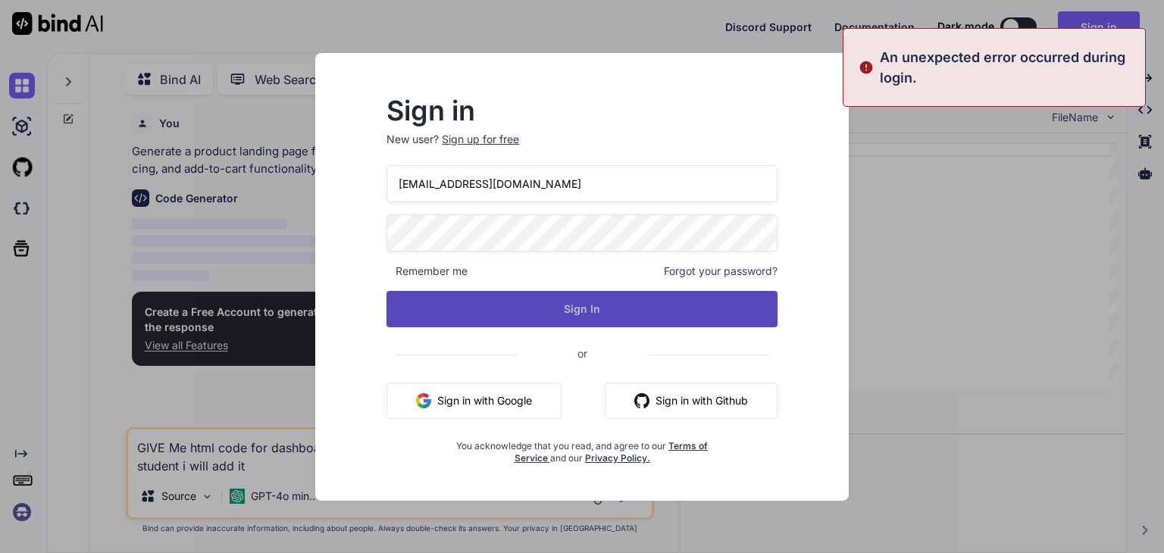
click at [507, 315] on button "Sign In" at bounding box center [582, 309] width 391 height 36
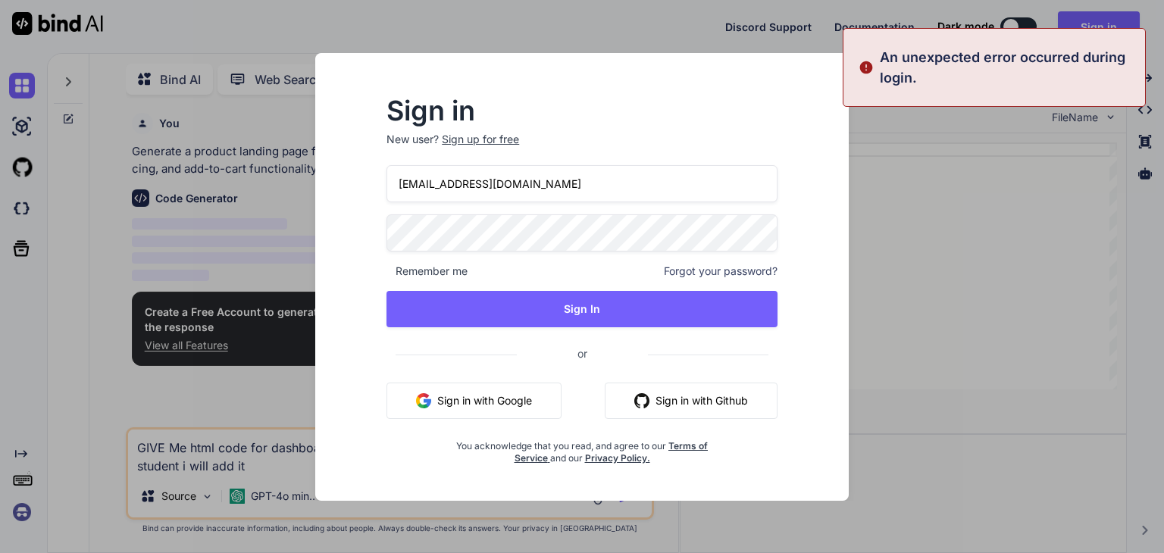
click at [481, 146] on div "Sign up for free" at bounding box center [480, 139] width 77 height 15
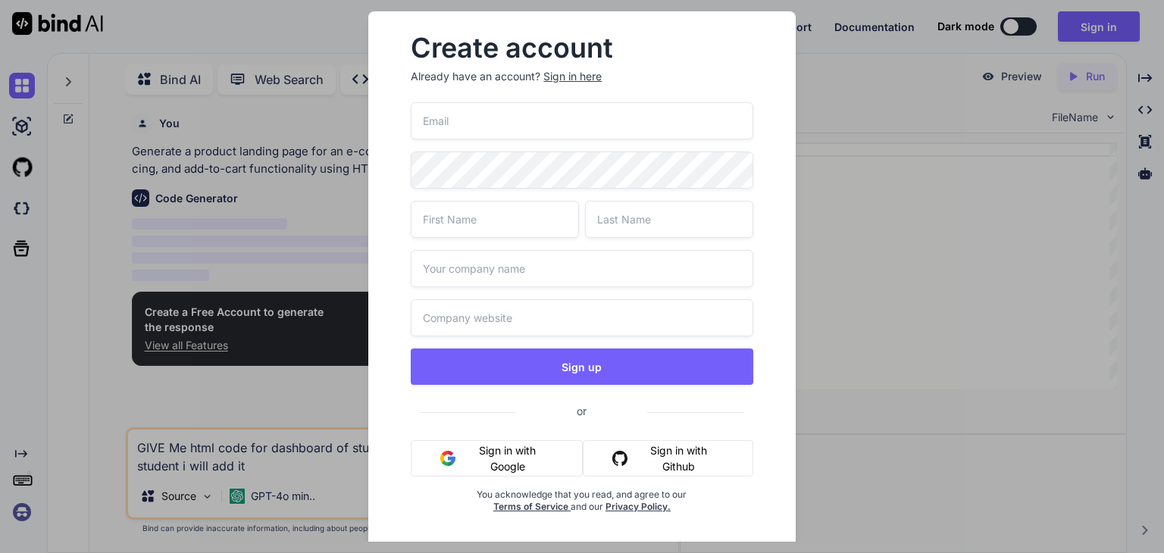
click at [472, 111] on input "email" at bounding box center [582, 120] width 342 height 37
click at [506, 216] on input "text" at bounding box center [495, 219] width 168 height 37
click at [644, 216] on input "text" at bounding box center [669, 219] width 168 height 37
click at [583, 268] on input "text" at bounding box center [582, 268] width 342 height 37
click at [555, 337] on div "[EMAIL_ADDRESS][DOMAIN_NAME] [PERSON_NAME] dont Sign up or Sign in with Google …" at bounding box center [582, 325] width 342 height 447
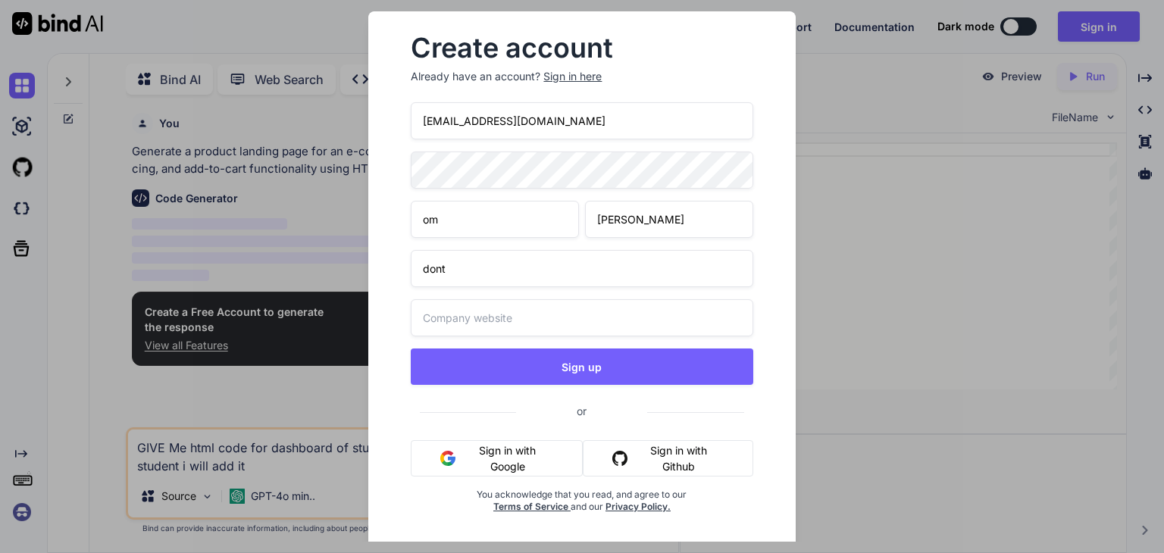
click at [564, 319] on input "text" at bounding box center [582, 317] width 342 height 37
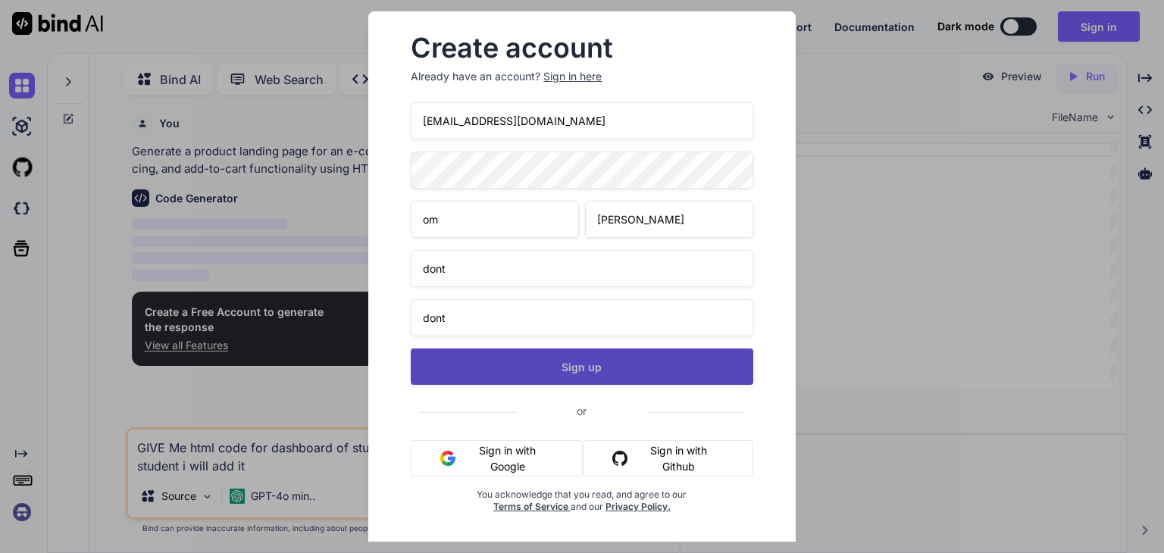
click at [567, 374] on button "Sign up" at bounding box center [582, 367] width 342 height 36
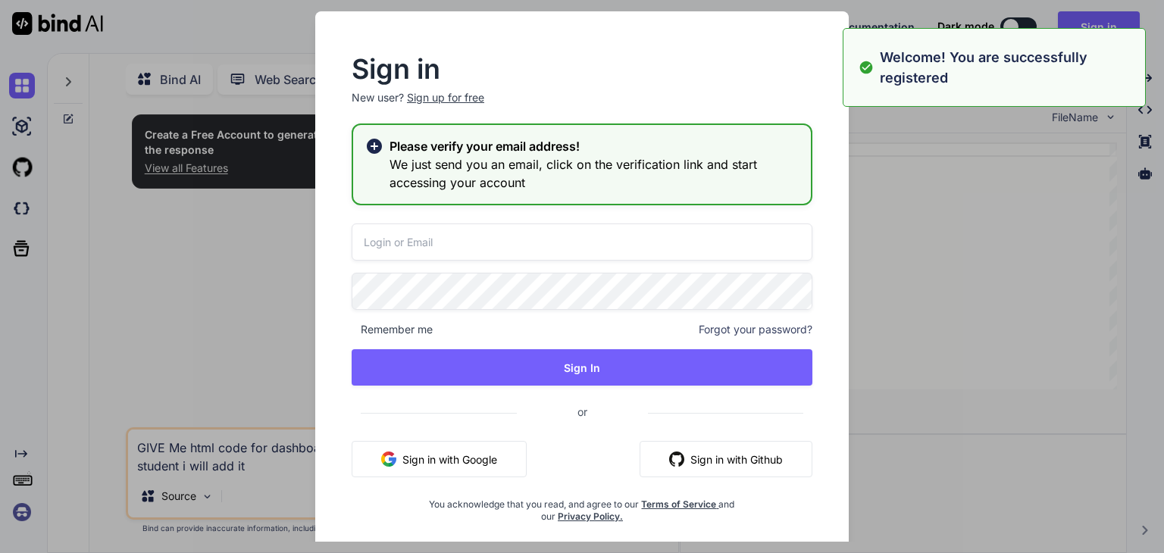
click at [455, 240] on input "email" at bounding box center [582, 242] width 461 height 37
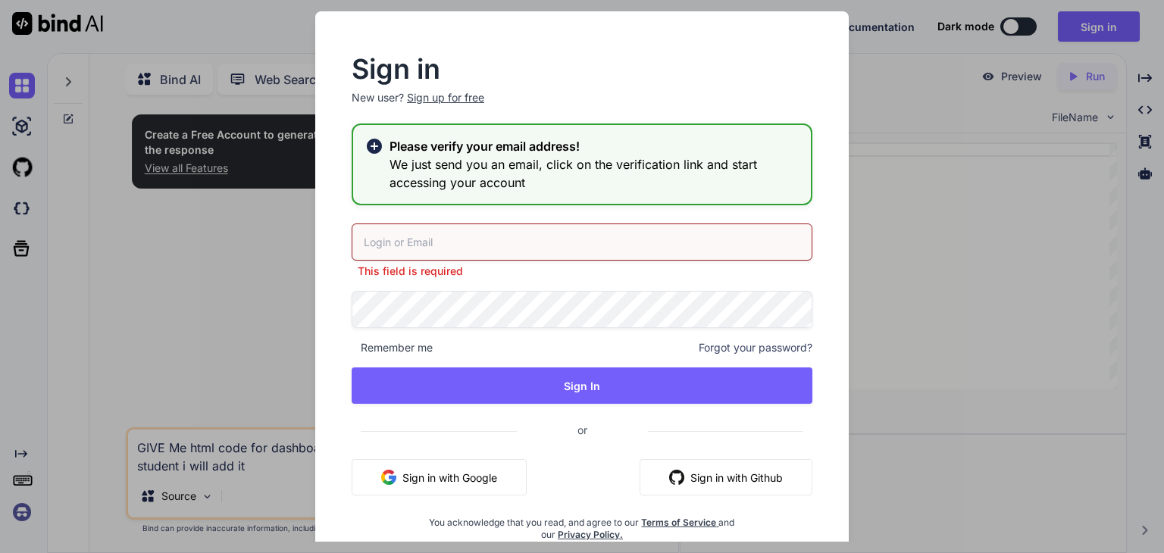
click at [459, 238] on input "email" at bounding box center [582, 242] width 461 height 37
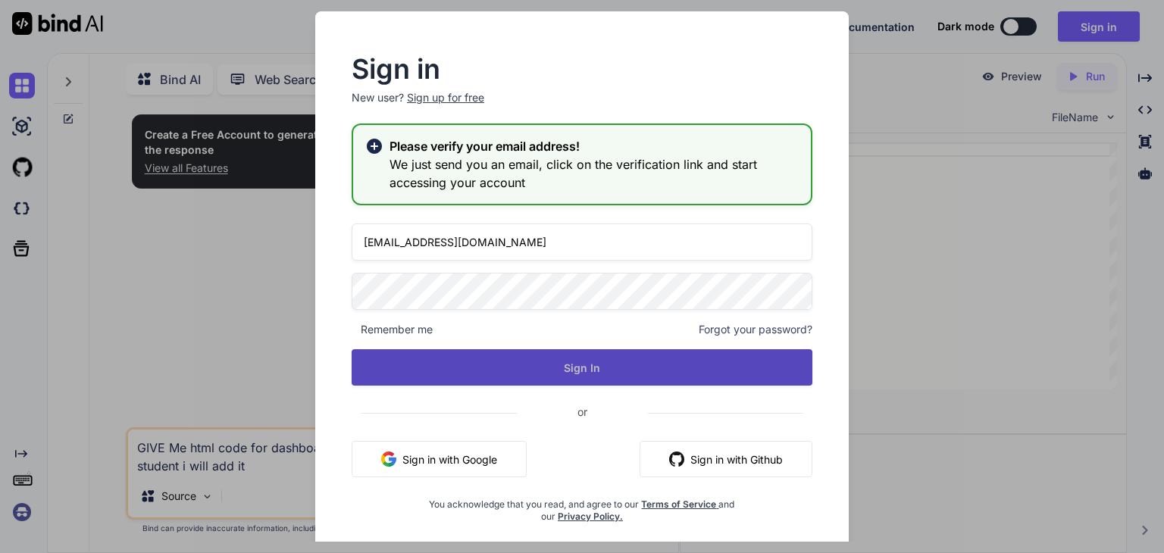
click at [552, 389] on div "[EMAIL_ADDRESS][DOMAIN_NAME] Remember me Forgot your password? Sign In or Sign …" at bounding box center [582, 373] width 461 height 299
click at [587, 367] on button "Sign In" at bounding box center [582, 367] width 461 height 36
click at [628, 352] on button "Sign In" at bounding box center [582, 367] width 461 height 36
click at [625, 360] on button "Sign In" at bounding box center [582, 367] width 461 height 36
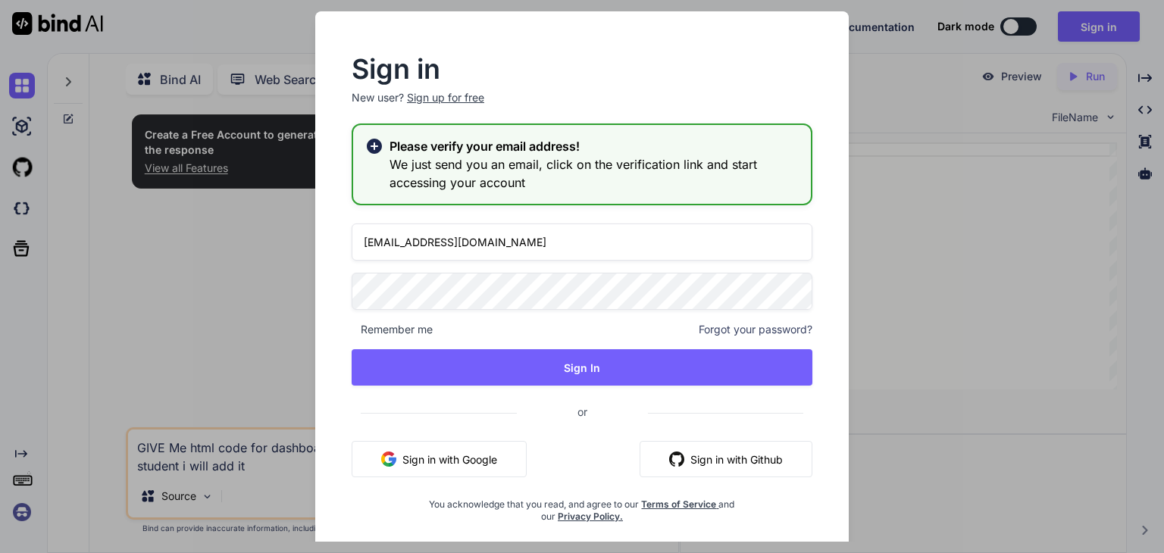
click at [479, 449] on div "[EMAIL_ADDRESS][DOMAIN_NAME] Remember me Forgot your password? Sign In or Sign …" at bounding box center [582, 373] width 461 height 299
click at [479, 449] on button "Sign in with Google" at bounding box center [439, 459] width 175 height 36
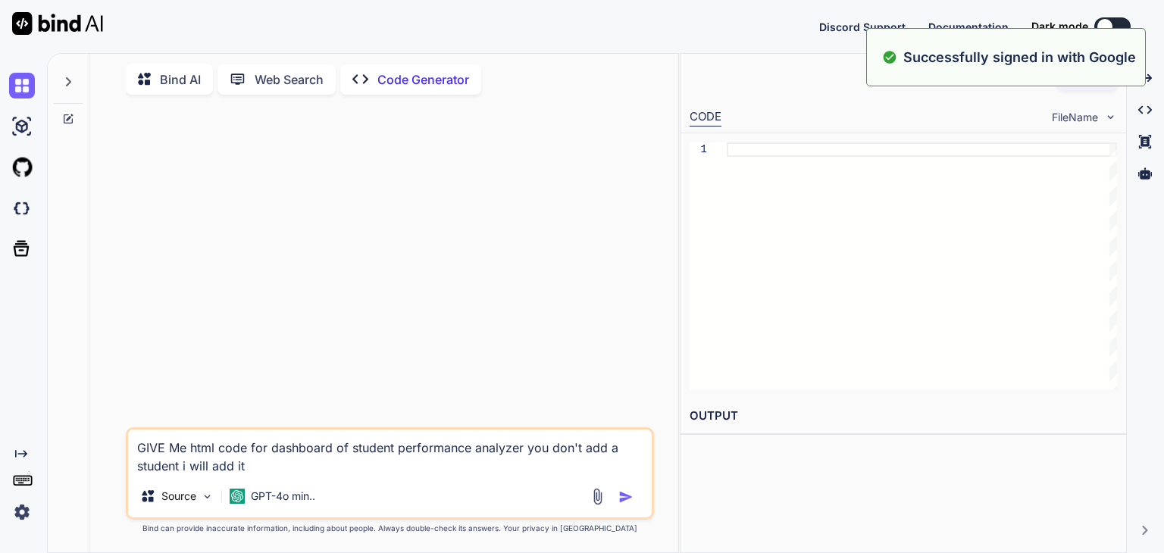
click at [623, 490] on img "button" at bounding box center [626, 497] width 15 height 15
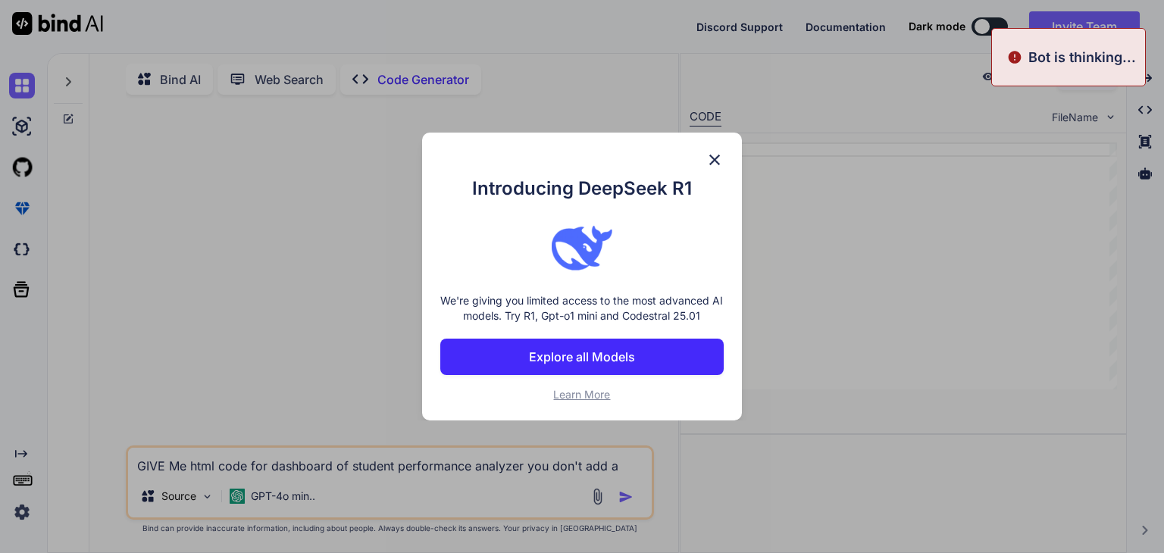
click at [712, 149] on div "Introducing DeepSeek R1 We're giving you limited access to the most advanced AI…" at bounding box center [582, 277] width 320 height 288
click at [715, 161] on img at bounding box center [715, 160] width 18 height 18
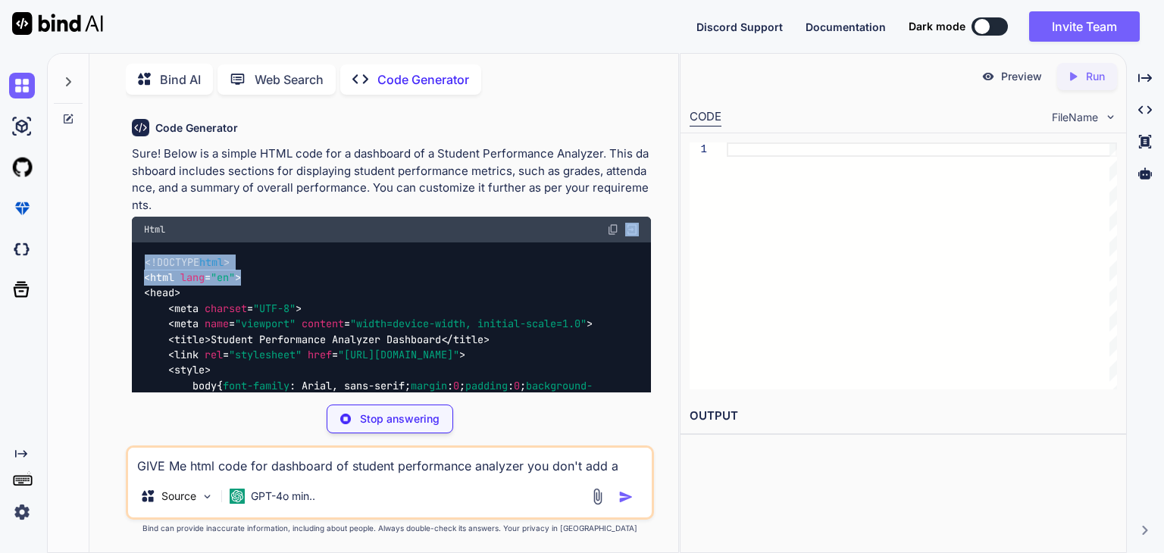
drag, startPoint x: 678, startPoint y: 271, endPoint x: 590, endPoint y: 199, distance: 113.1
click at [590, 199] on div "Code Generator Sure! Below is a simple HTML code for a dashboard of a Student P…" at bounding box center [390, 330] width 577 height 446
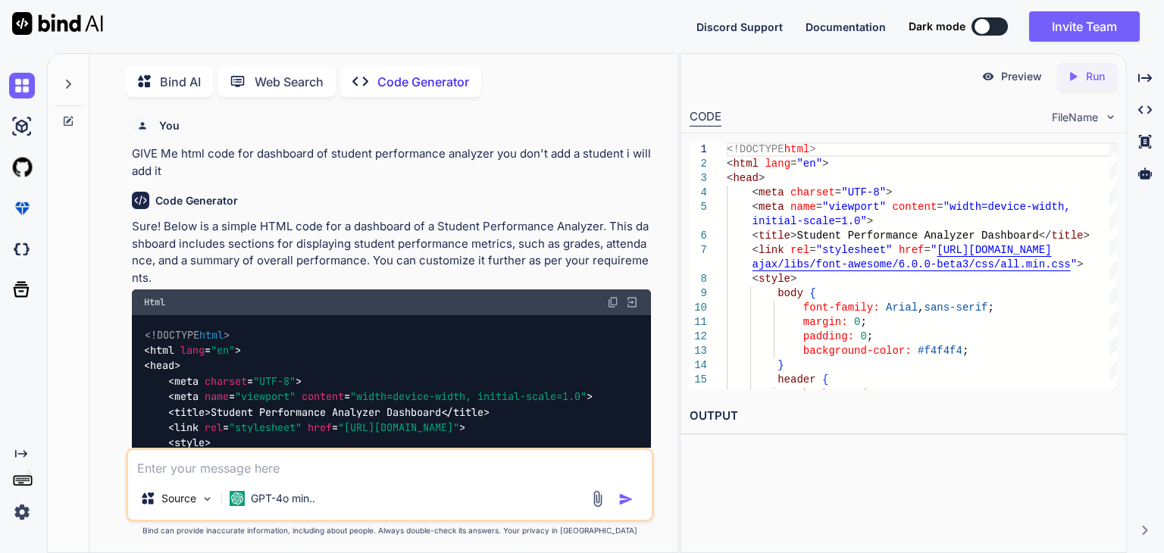
scroll to position [5, 0]
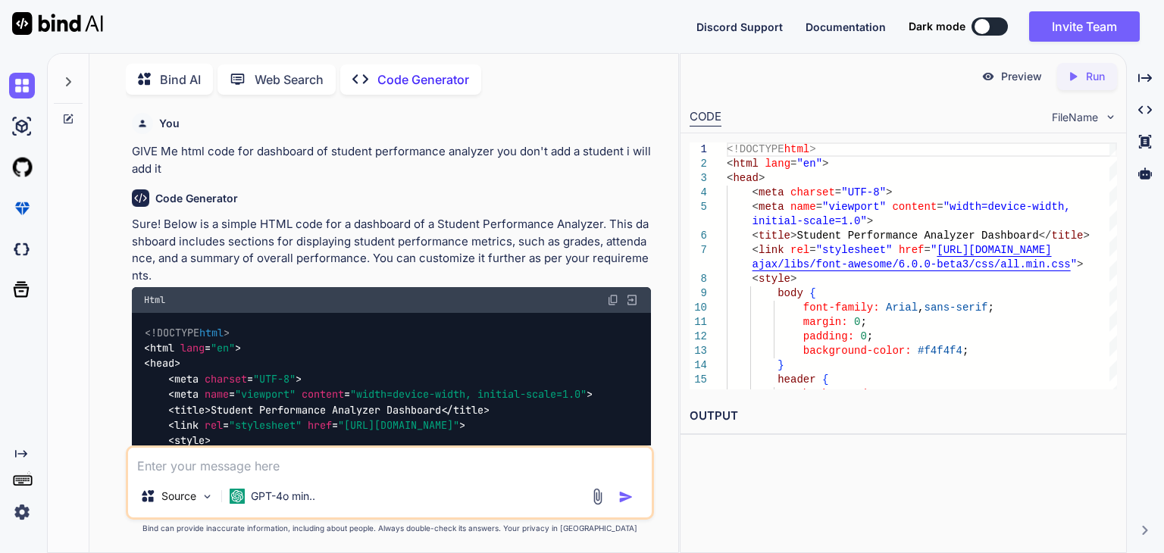
click at [609, 301] on img at bounding box center [613, 300] width 12 height 12
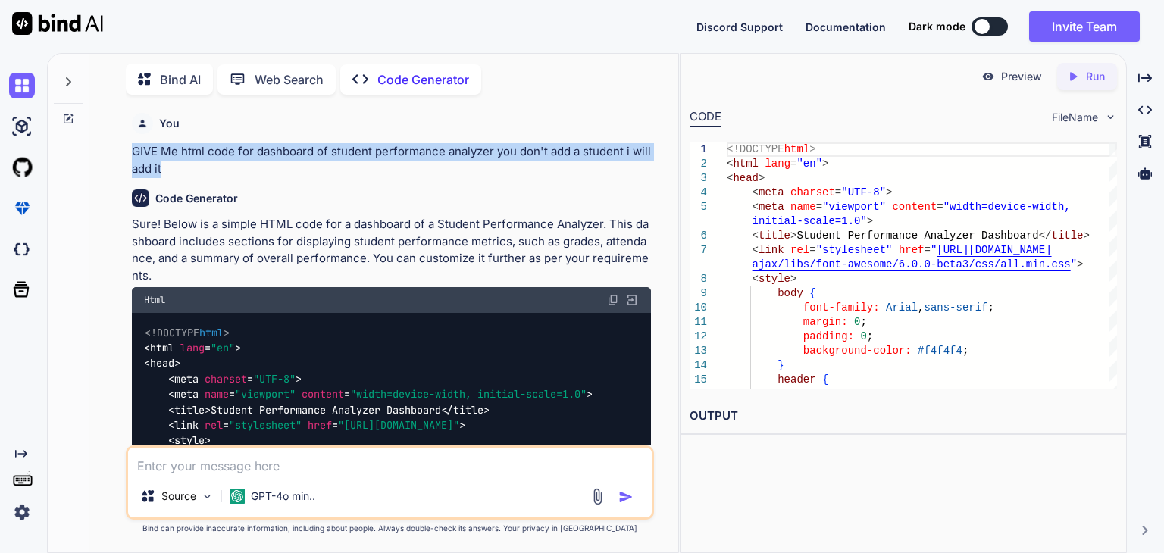
drag, startPoint x: 133, startPoint y: 152, endPoint x: 164, endPoint y: 170, distance: 36.7
click at [164, 170] on p "GIVE Me html code for dashboard of student performance analyzer you don't add a…" at bounding box center [391, 160] width 519 height 34
copy p "GIVE Me html code for dashboard of student performance analyzer you don't add a…"
click at [256, 168] on p "GIVE Me html code for dashboard of student performance analyzer you don't add a…" at bounding box center [391, 160] width 519 height 34
